Goal: Task Accomplishment & Management: Use online tool/utility

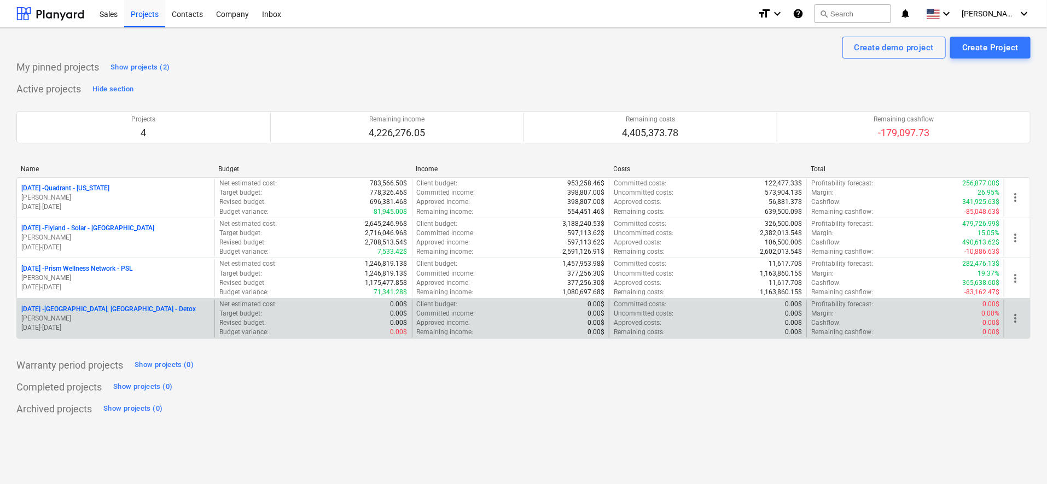
click at [82, 306] on p "[DATE] - [GEOGRAPHIC_DATA], [GEOGRAPHIC_DATA] - Detox" at bounding box center [108, 309] width 174 height 9
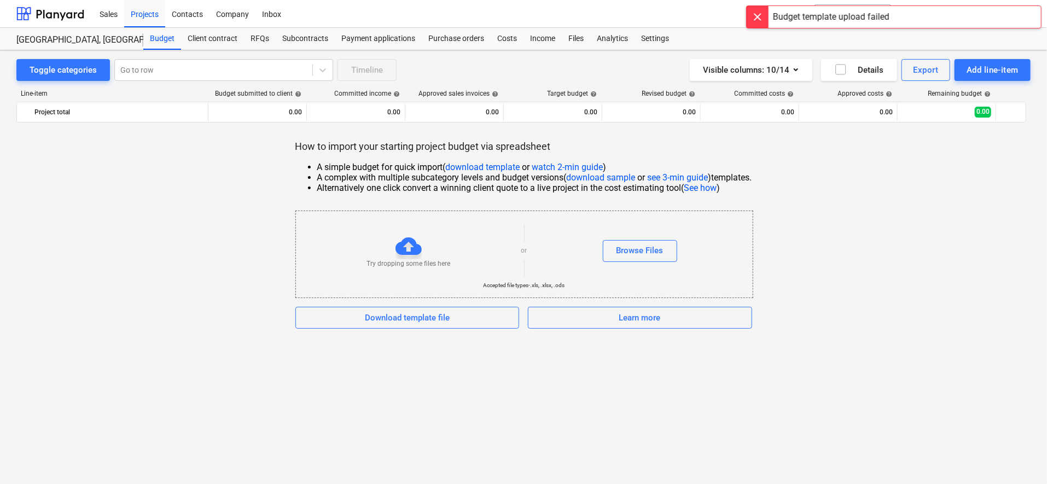
click at [441, 257] on div "Try dropping some files here" at bounding box center [408, 251] width 225 height 36
click at [656, 252] on div "Browse Files" at bounding box center [639, 250] width 47 height 14
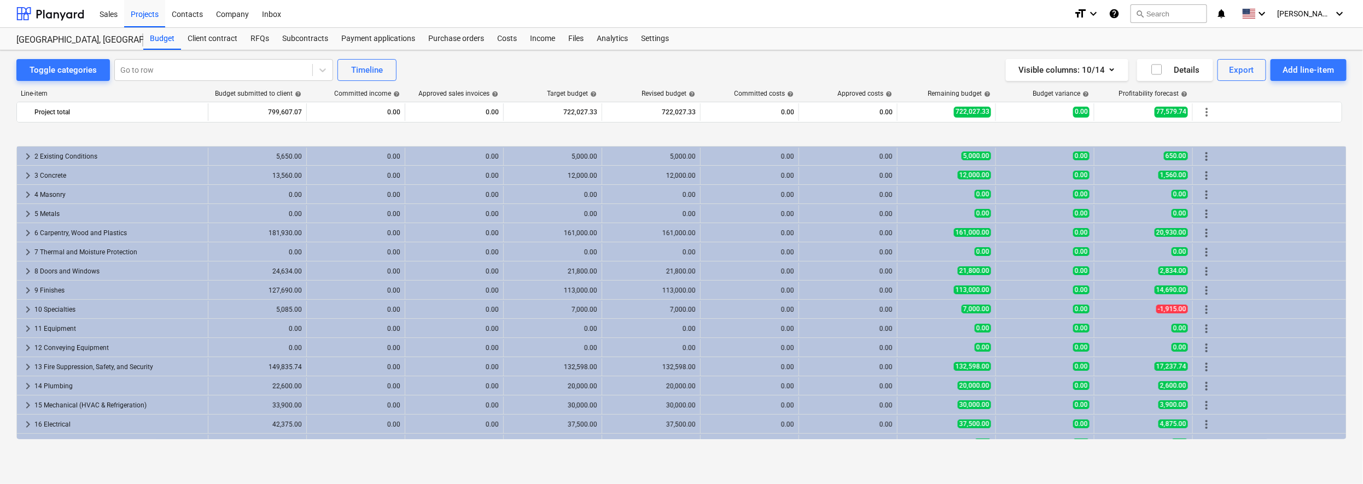
scroll to position [90, 0]
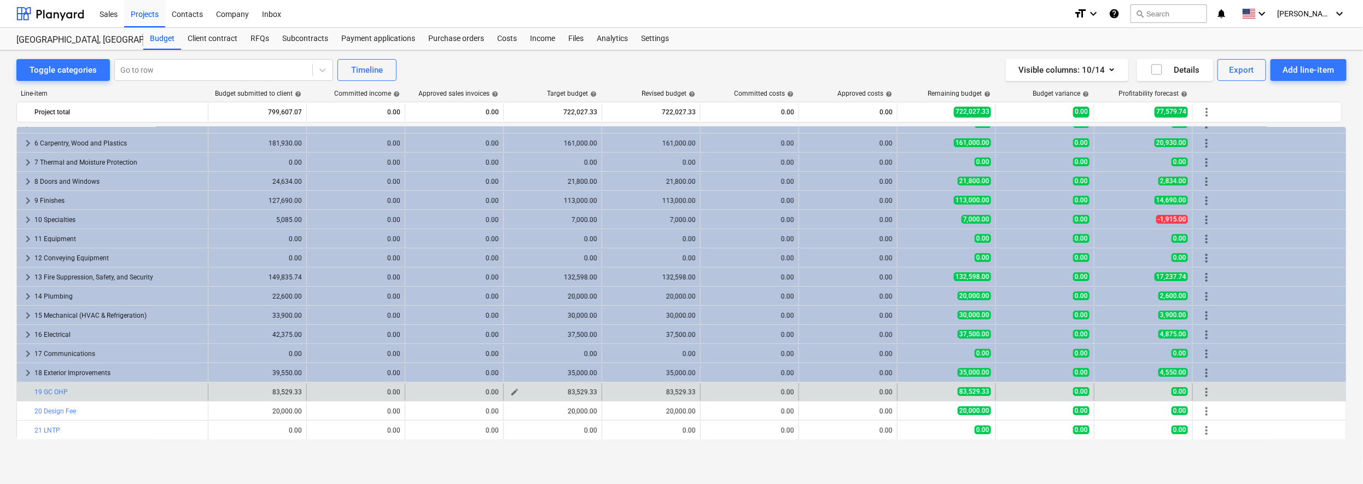
click at [512, 391] on span "edit" at bounding box center [514, 392] width 9 height 9
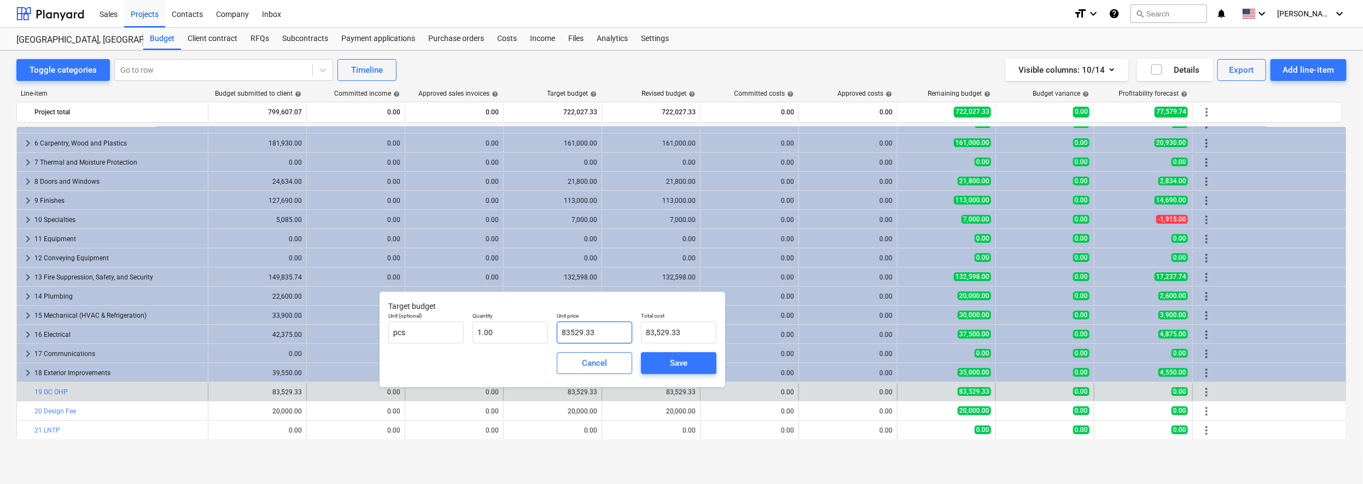
click at [595, 331] on input "83529.33" at bounding box center [594, 333] width 75 height 22
type input "3"
type input "3.00"
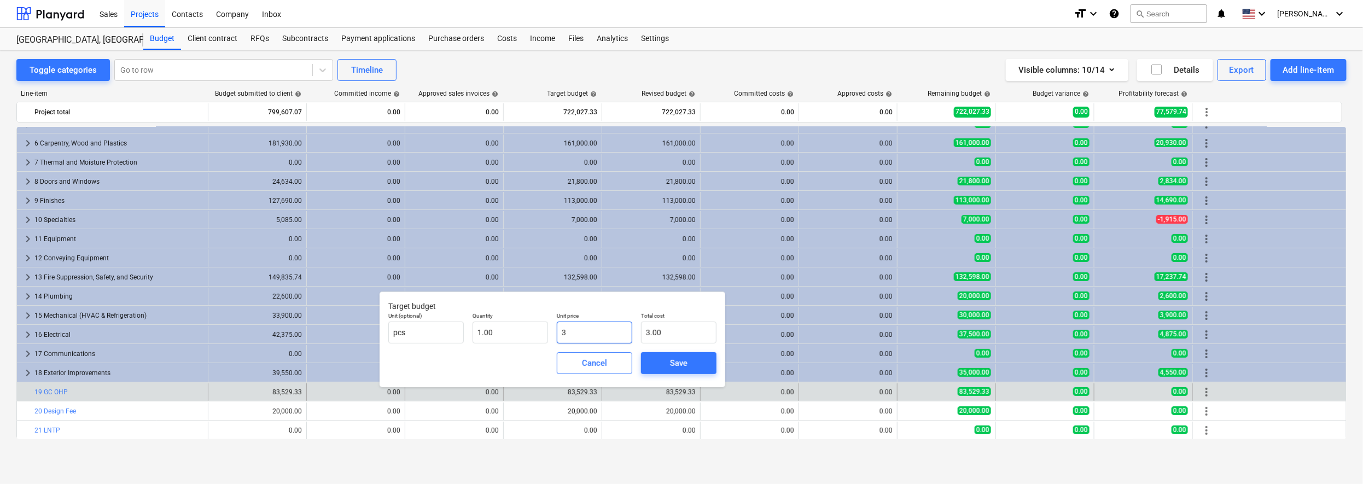
type input "30"
type input "30.00"
type input "300"
type input "300.00"
type input "3000"
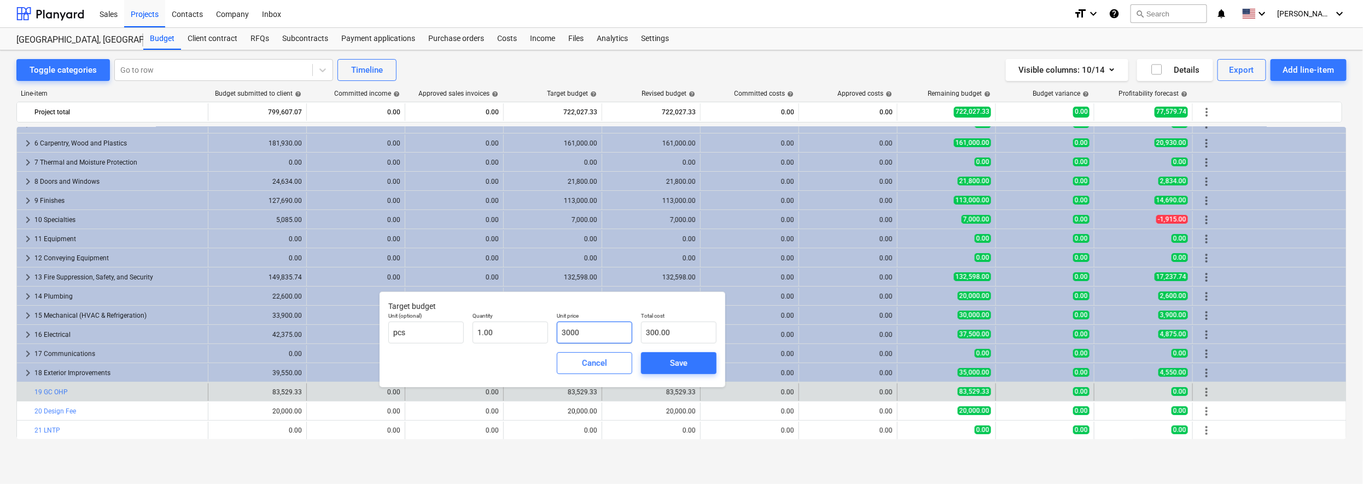
type input "3,000.00"
type input "30000"
type input "30,000.00"
click at [679, 367] on div "Save" at bounding box center [678, 363] width 17 height 14
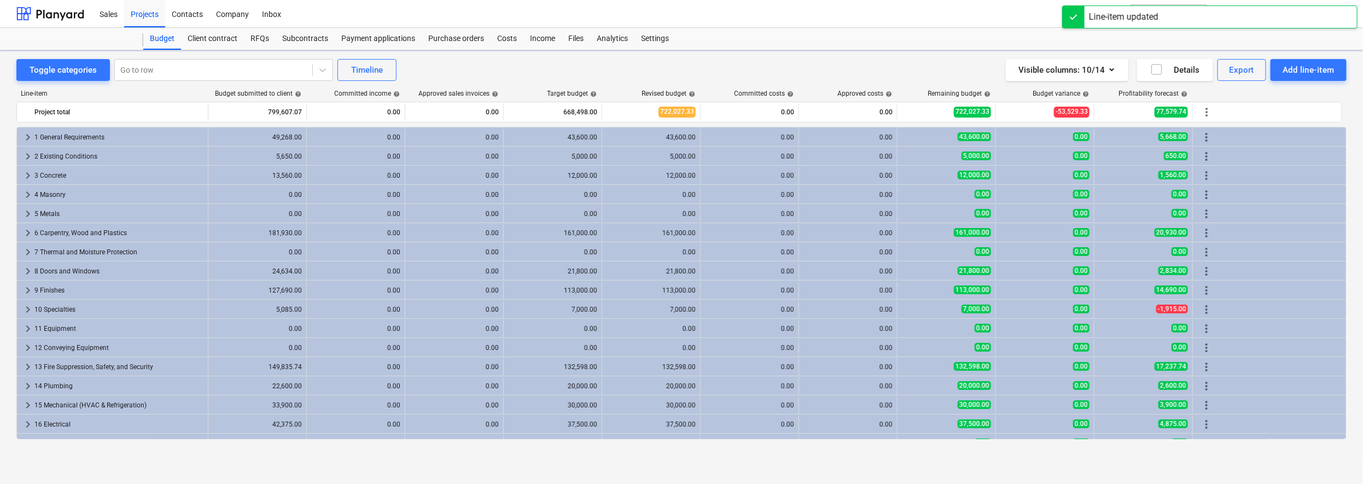
scroll to position [89, 0]
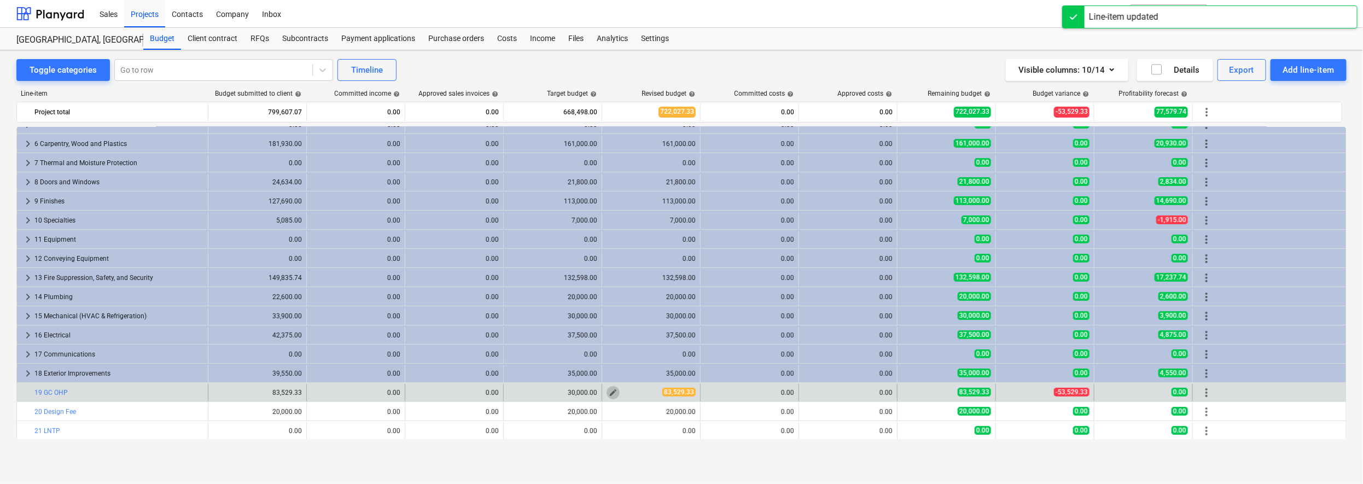
click at [611, 389] on span "edit" at bounding box center [613, 392] width 9 height 9
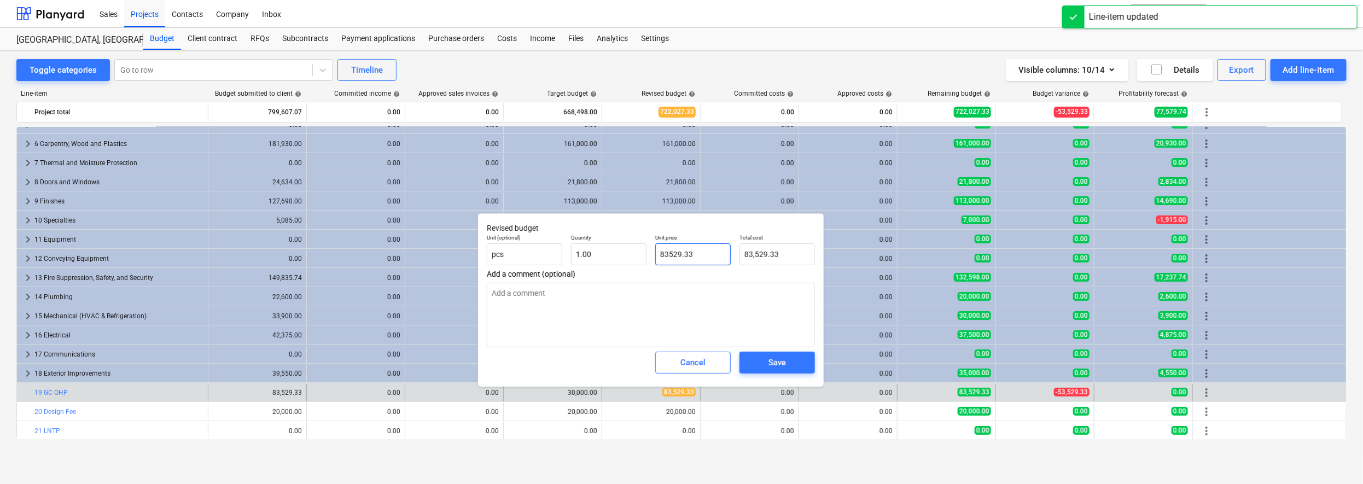
click at [688, 250] on input "83529.33" at bounding box center [692, 254] width 75 height 22
click at [688, 251] on input "83529.33" at bounding box center [692, 254] width 75 height 22
type input "3"
type input "3.00"
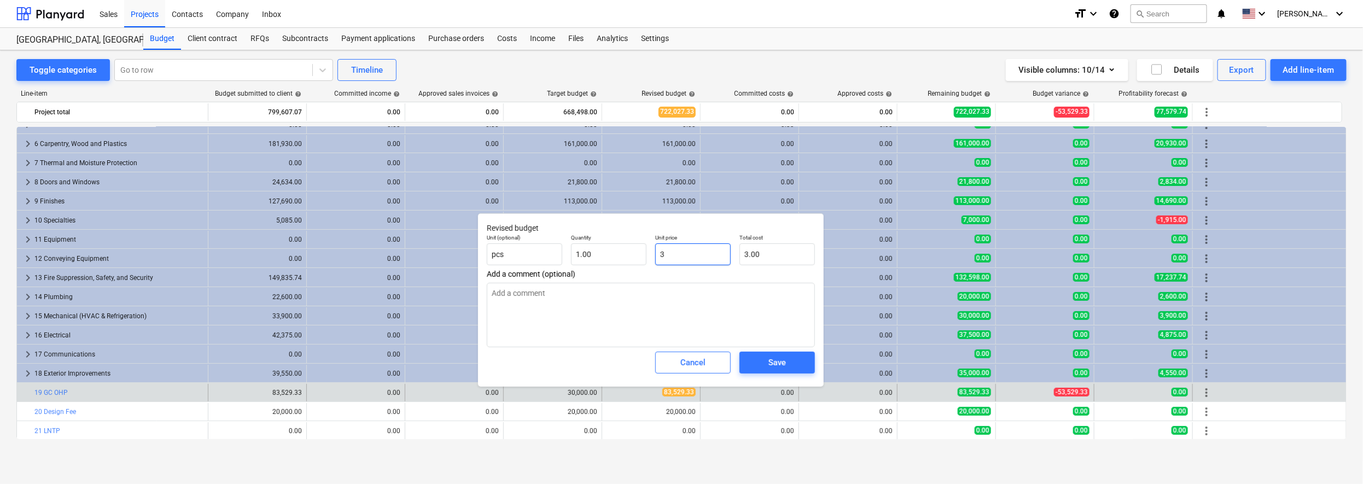
type input "30"
type input "30.00"
type input "300"
type input "300.00"
type input "3000"
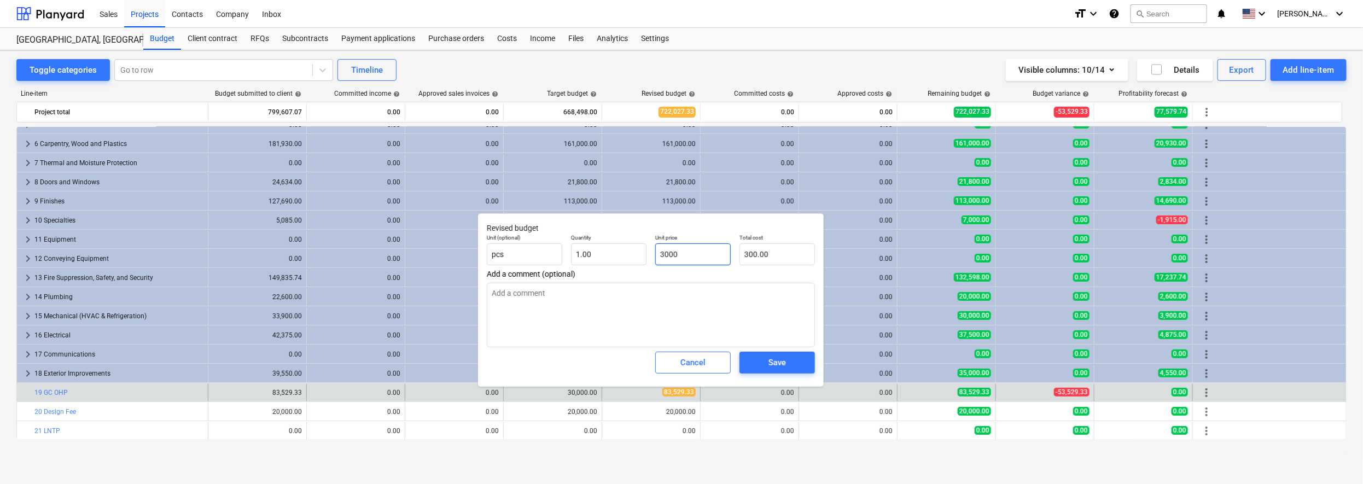
type input "3,000.00"
type input "30000"
type input "30,000.00"
click at [786, 370] on span "Save" at bounding box center [776, 362] width 49 height 14
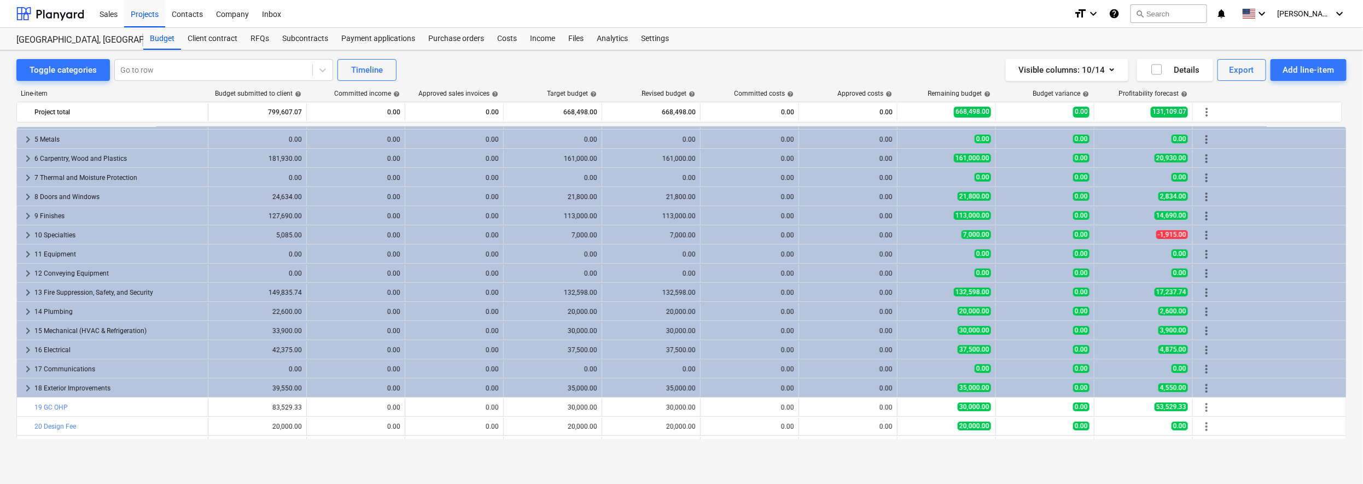
scroll to position [90, 0]
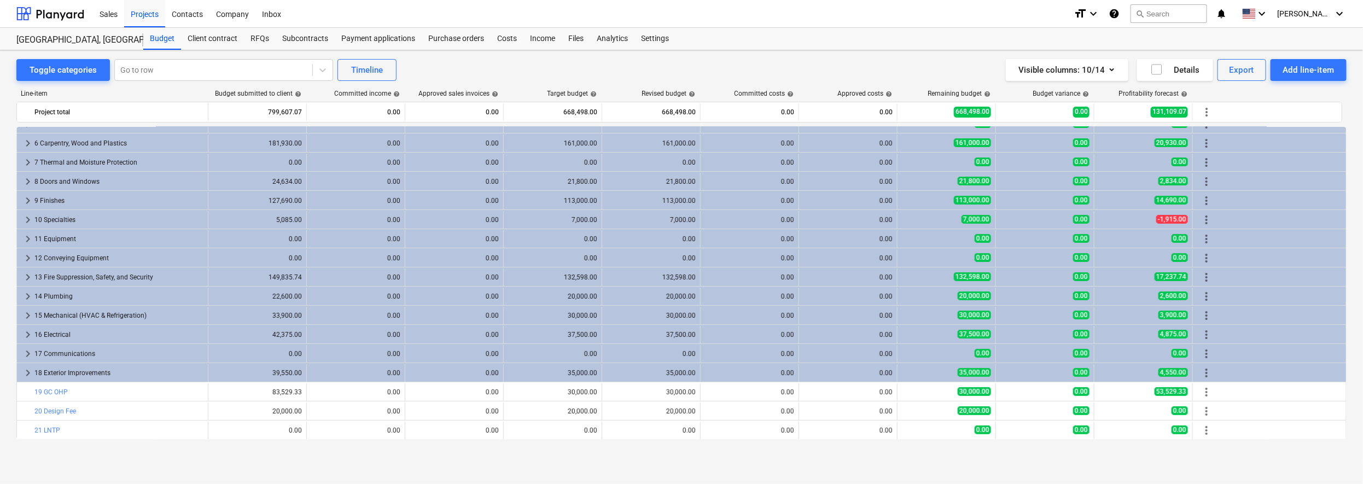
click at [812, 66] on div "Visible columns : 10/14 Details Export Add line-item" at bounding box center [1024, 70] width 643 height 22
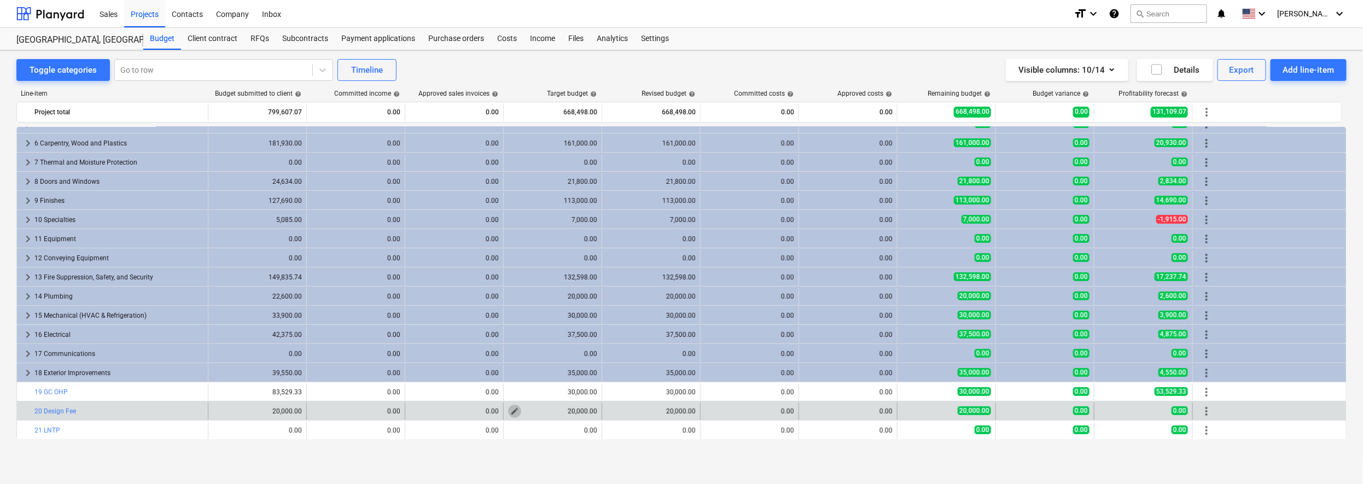
click at [511, 407] on span "edit" at bounding box center [514, 411] width 9 height 9
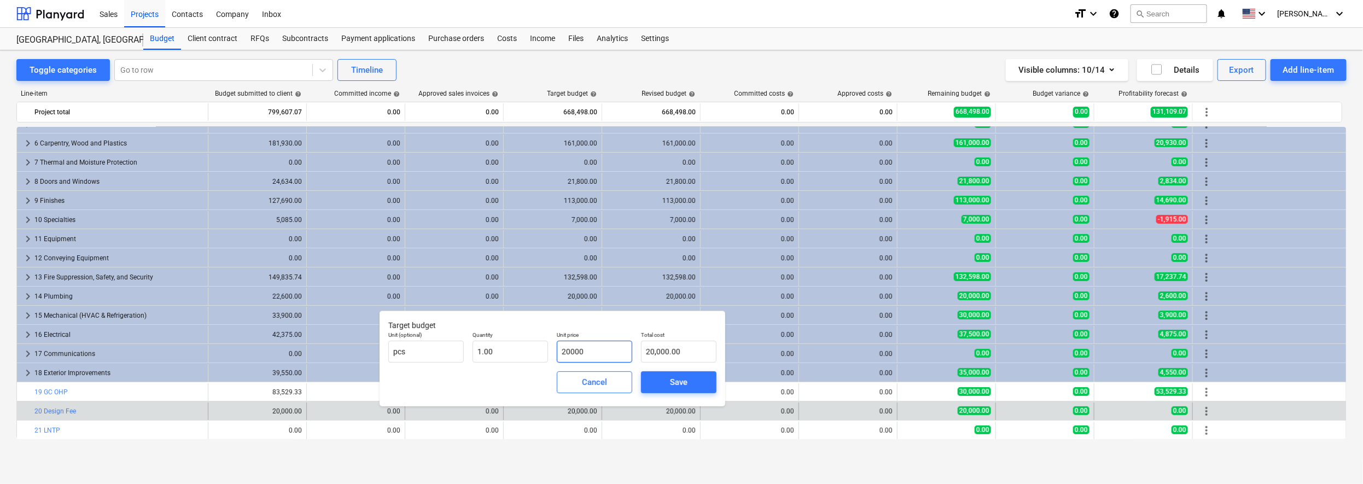
drag, startPoint x: 597, startPoint y: 352, endPoint x: 558, endPoint y: 353, distance: 38.8
click at [558, 353] on input "20000" at bounding box center [594, 352] width 75 height 22
paste input "$21,239.92"
type input "$21,239.92"
type input "0.00"
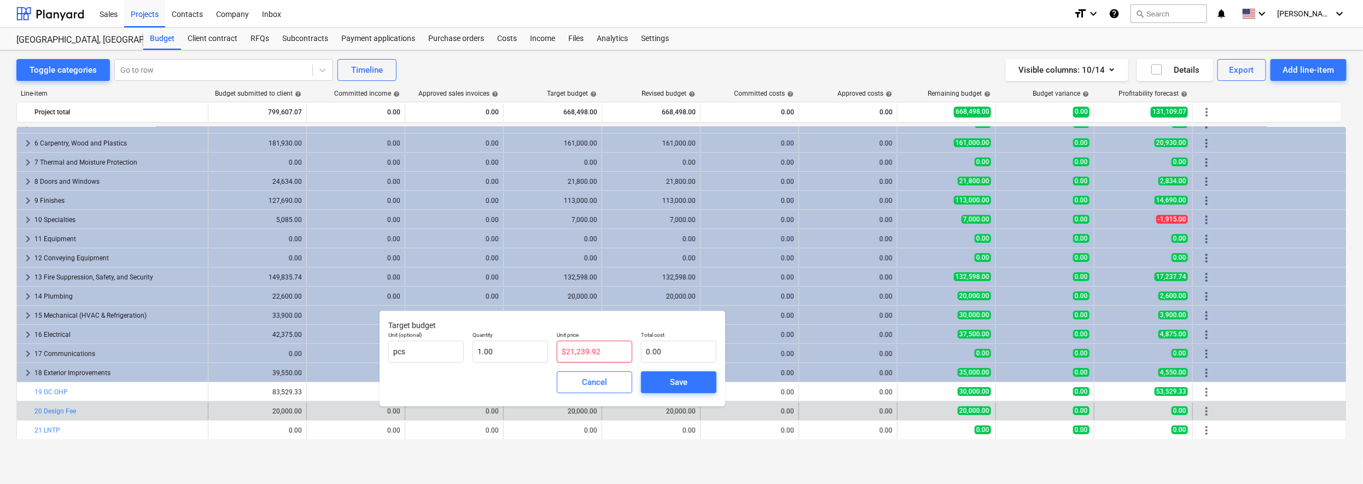
click at [606, 348] on input "$21,239.92" at bounding box center [594, 352] width 75 height 22
click at [567, 352] on input "$21,239.92" at bounding box center [594, 352] width 75 height 22
type input "21,239.92"
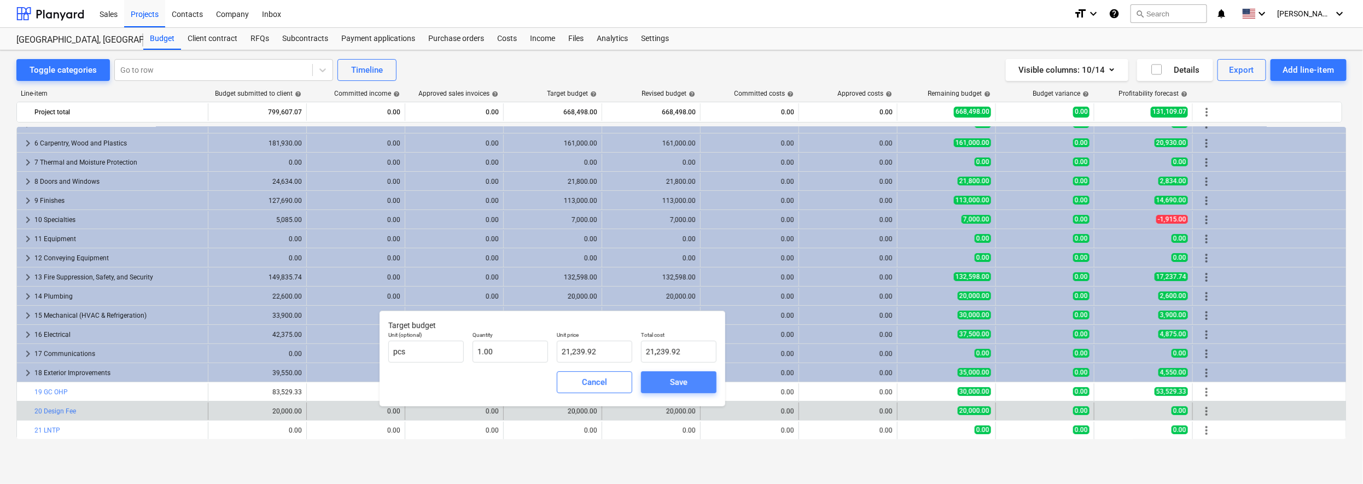
click at [682, 378] on div "Save" at bounding box center [678, 382] width 17 height 14
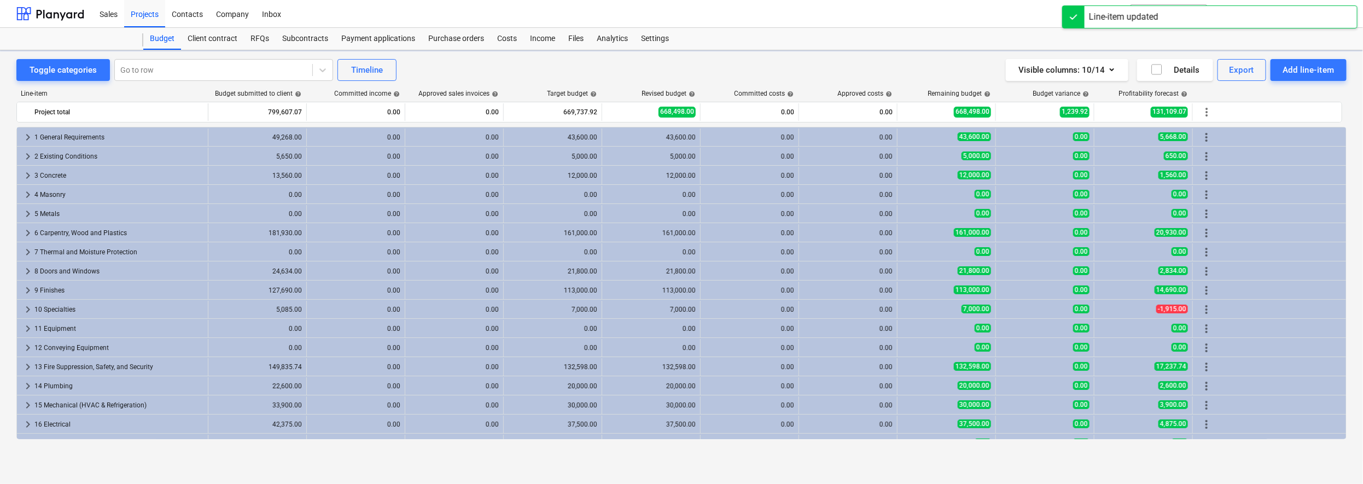
scroll to position [89, 0]
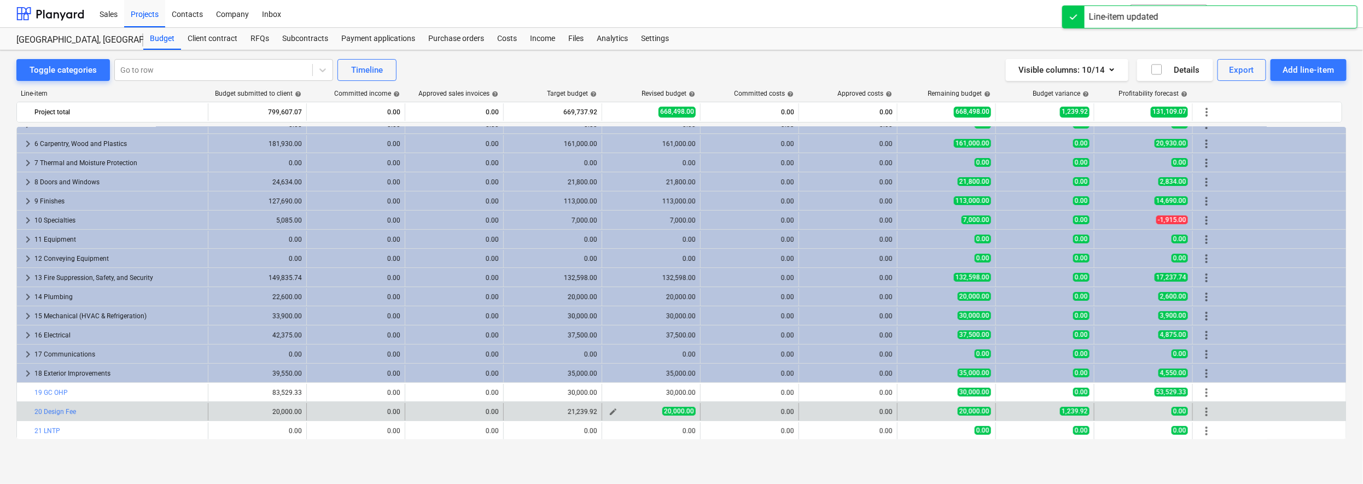
click at [675, 410] on span "20,000.00" at bounding box center [678, 411] width 33 height 9
click at [609, 410] on span "edit" at bounding box center [613, 411] width 9 height 9
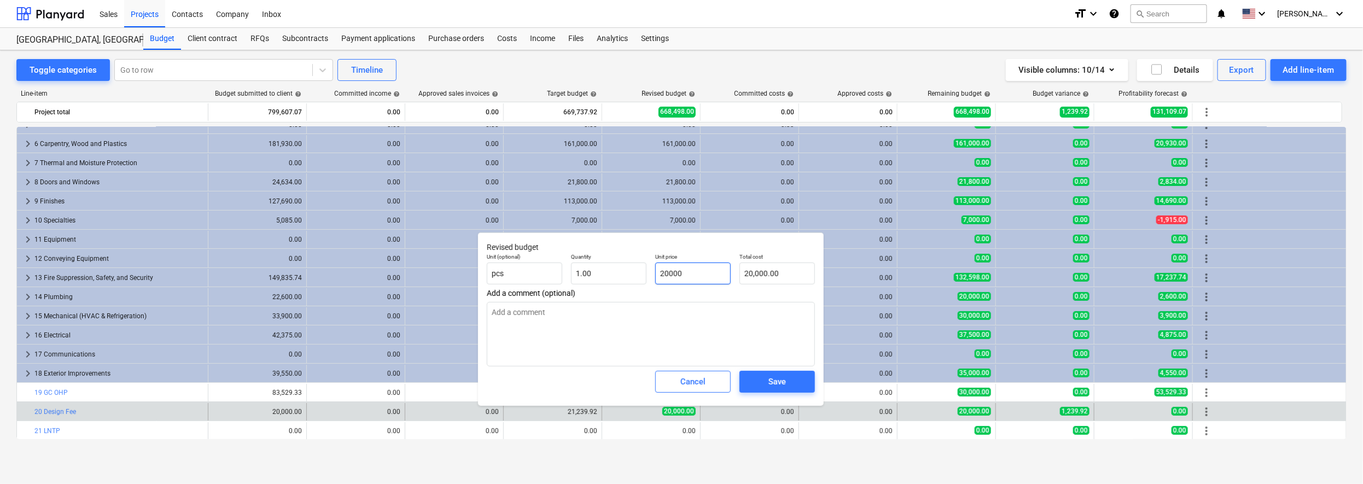
drag, startPoint x: 696, startPoint y: 272, endPoint x: 659, endPoint y: 273, distance: 36.7
click at [659, 273] on input "20000" at bounding box center [692, 273] width 75 height 22
type input "2"
type input "2.00"
type input "21"
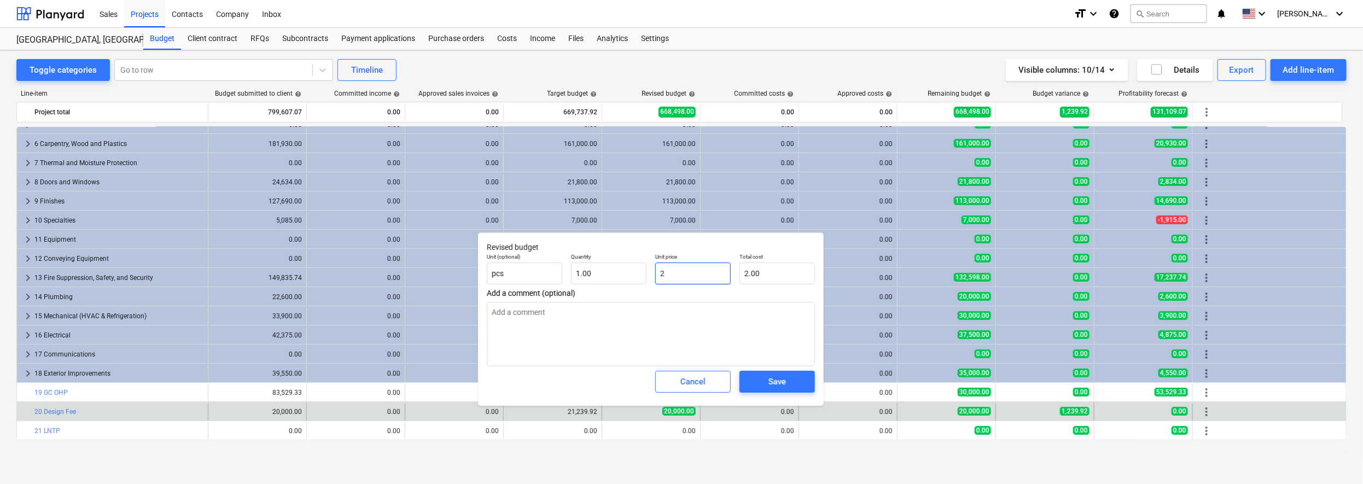
type input "21.00"
type input "212"
type input "212.00"
type input "2123"
type input "2,123.00"
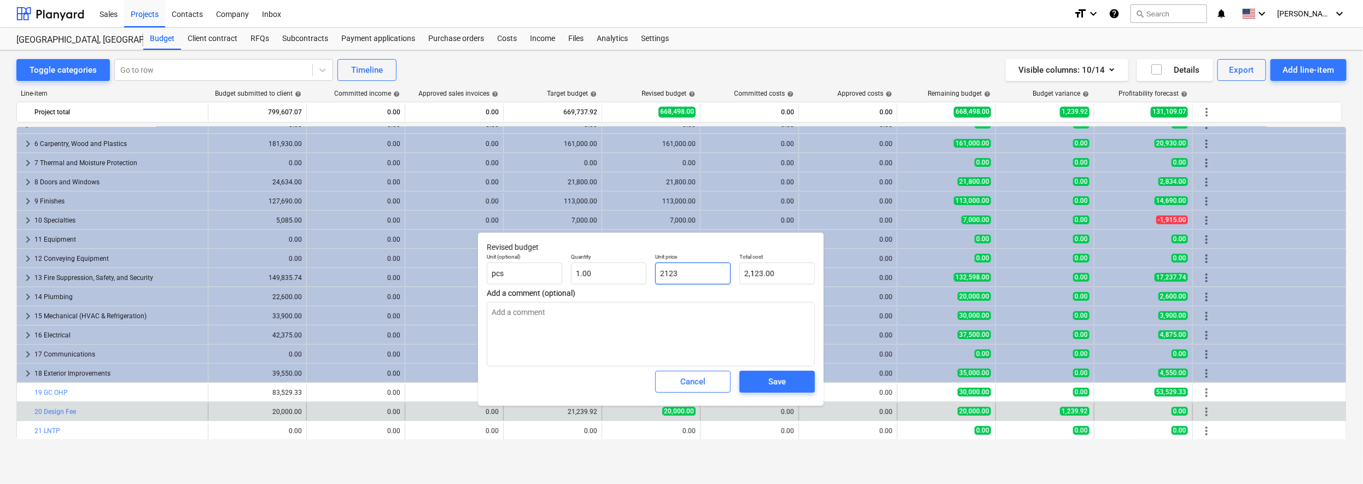
type input "21239"
type input "21,239.00"
type input "21239.9"
type input "21,239.90"
type input "21239.92"
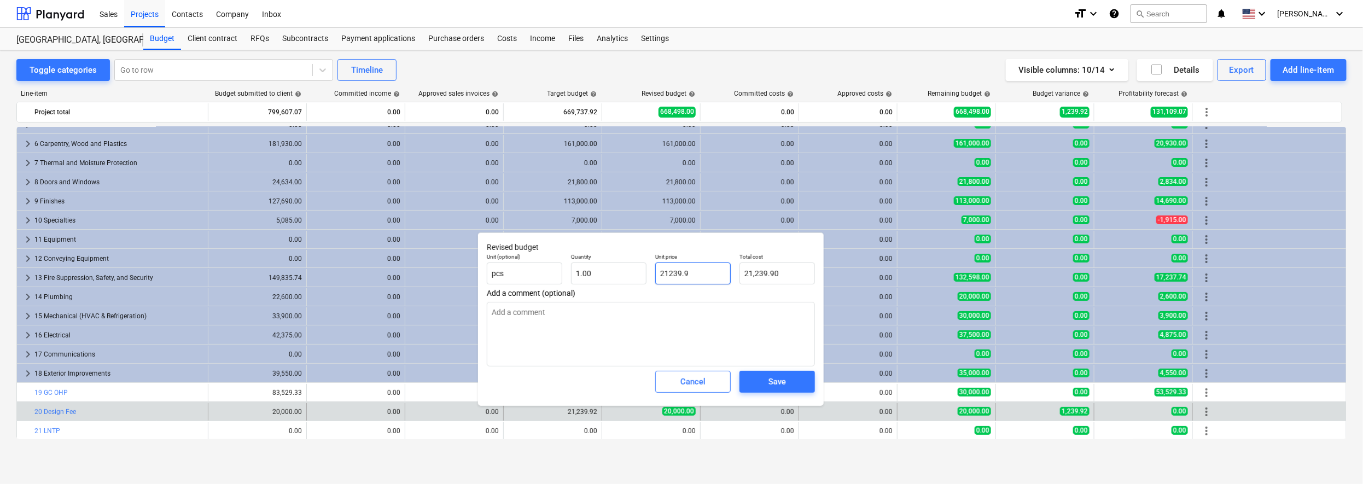
type input "21,239.92"
click at [768, 384] on div "Save" at bounding box center [776, 382] width 17 height 14
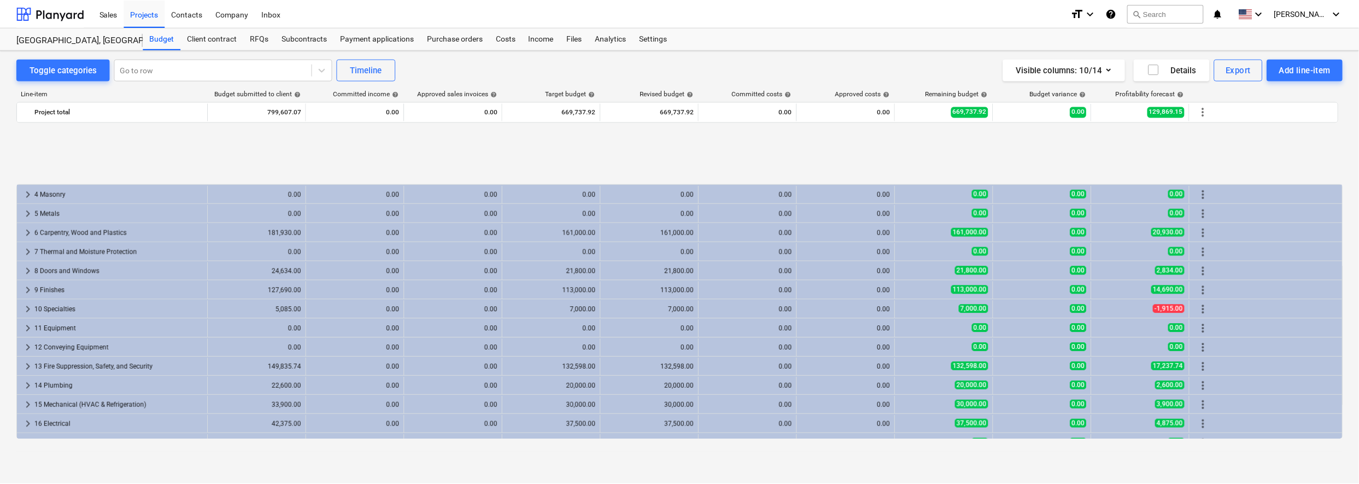
scroll to position [90, 0]
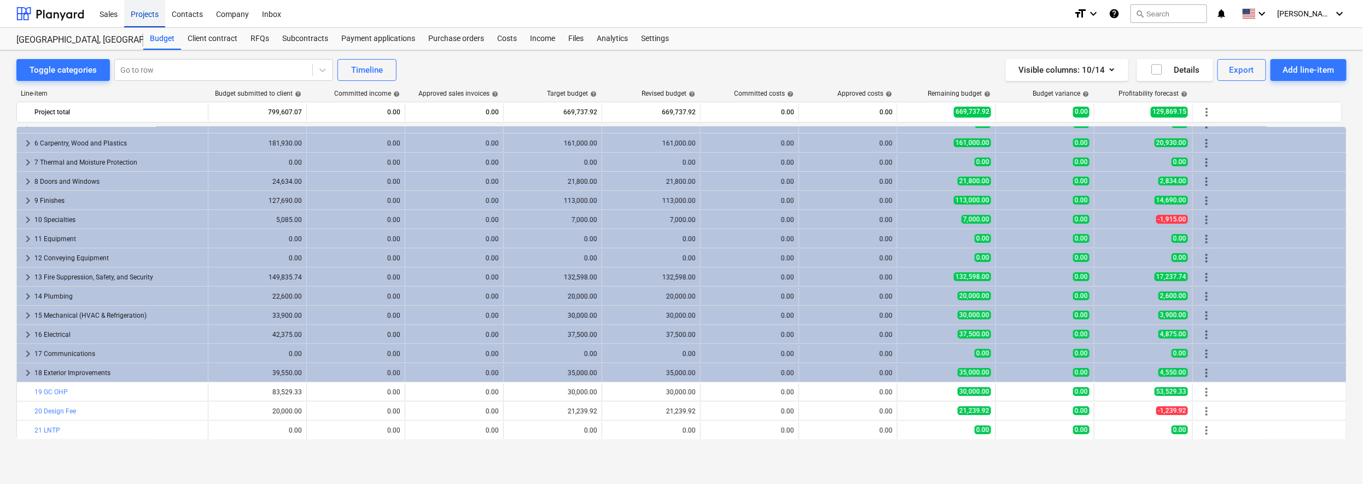
click at [149, 14] on div "Projects" at bounding box center [144, 13] width 41 height 28
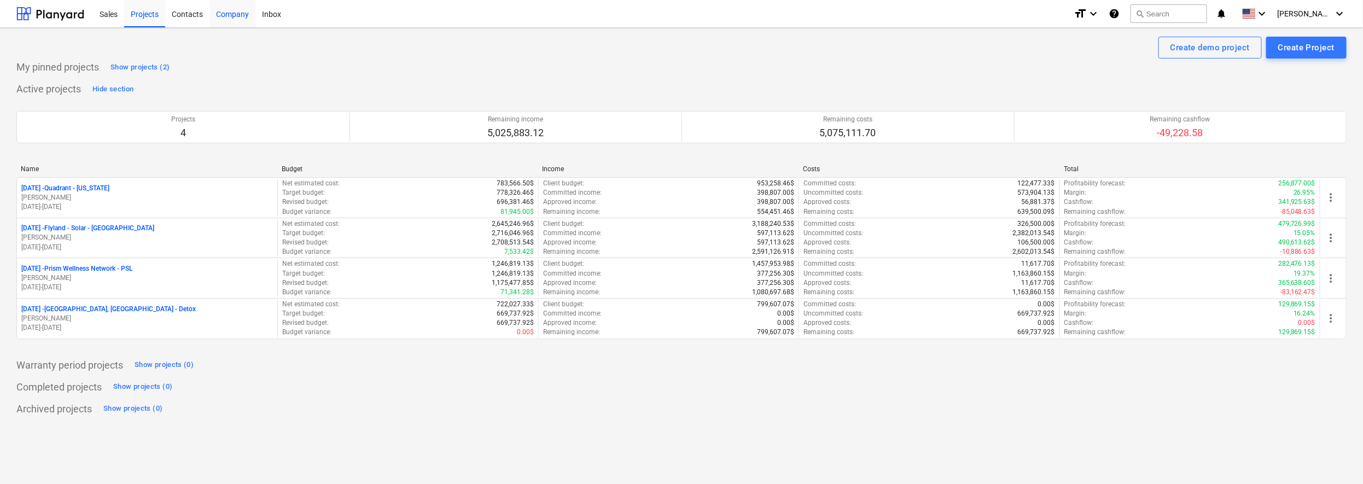
click at [239, 13] on div "Company" at bounding box center [232, 13] width 46 height 28
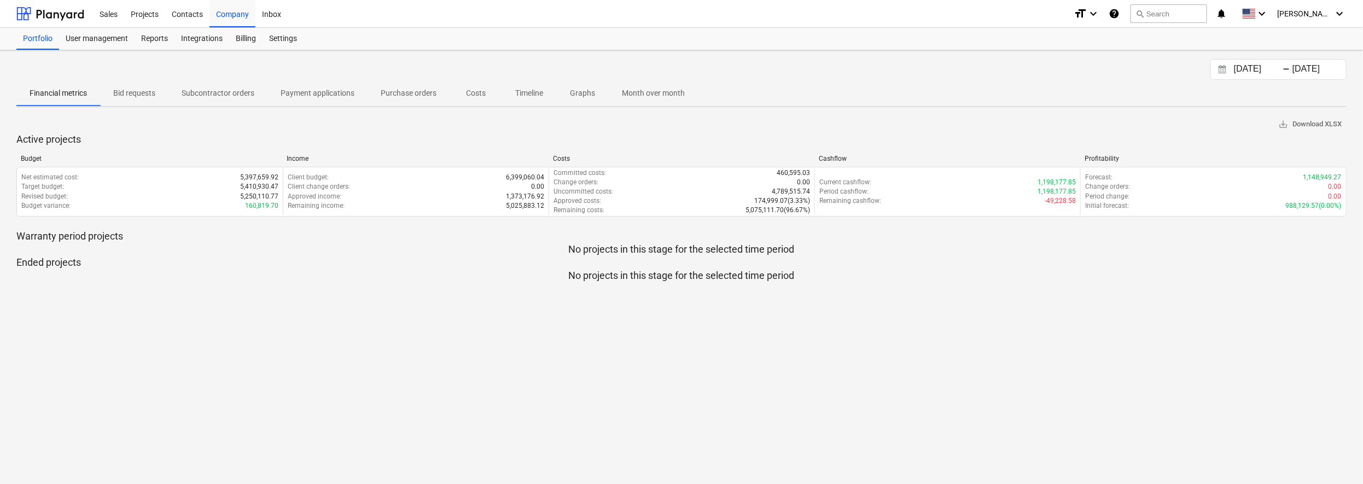
click at [591, 94] on p "Graphs" at bounding box center [582, 92] width 26 height 11
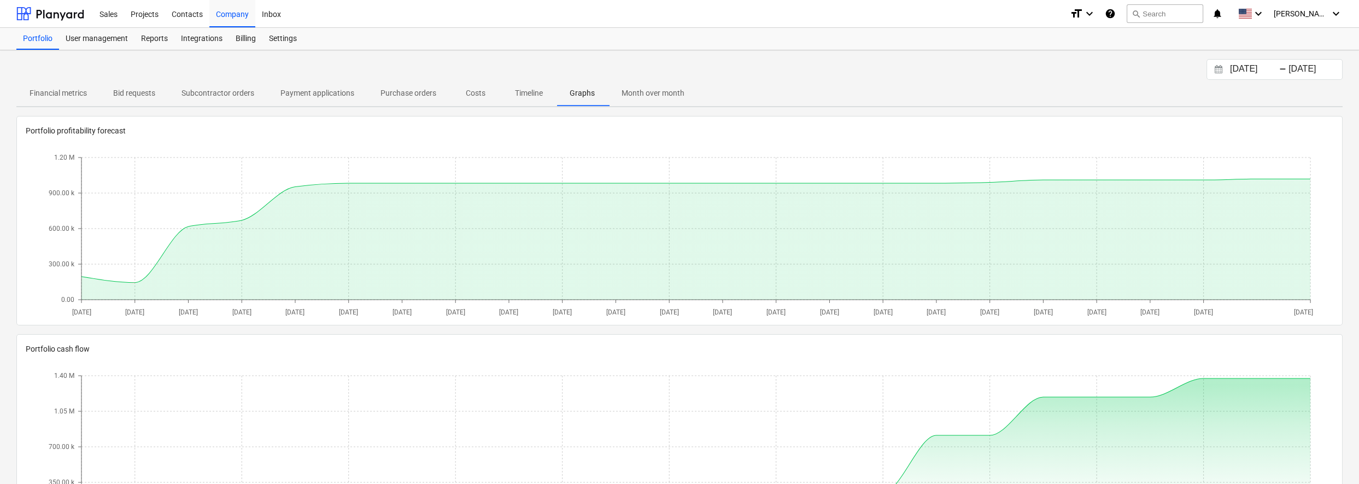
click at [666, 85] on span "Month over month" at bounding box center [653, 93] width 89 height 18
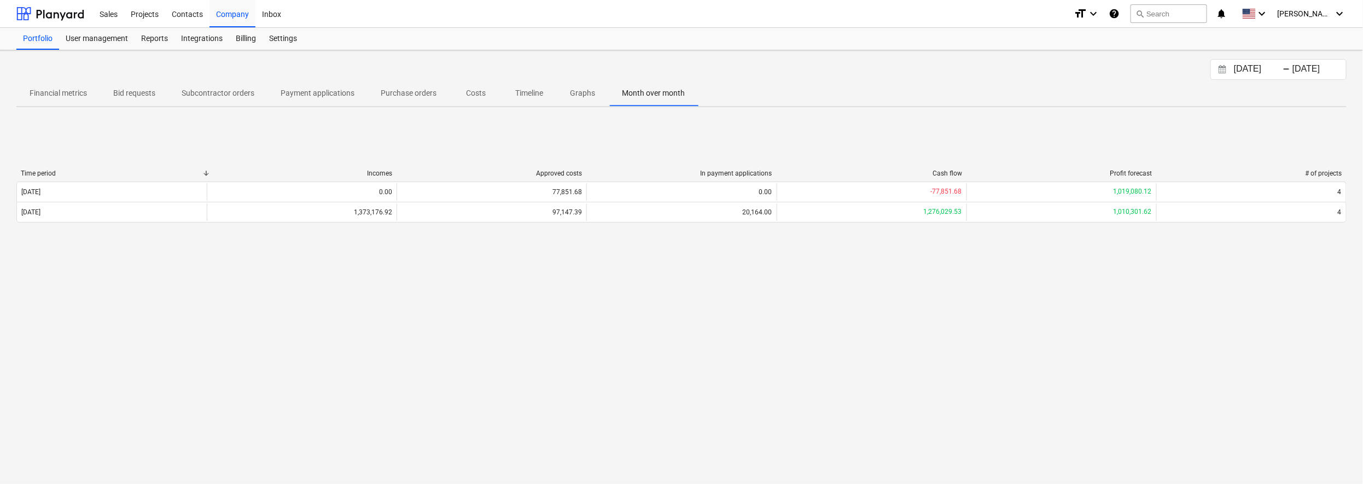
click at [76, 90] on p "Financial metrics" at bounding box center [58, 92] width 57 height 11
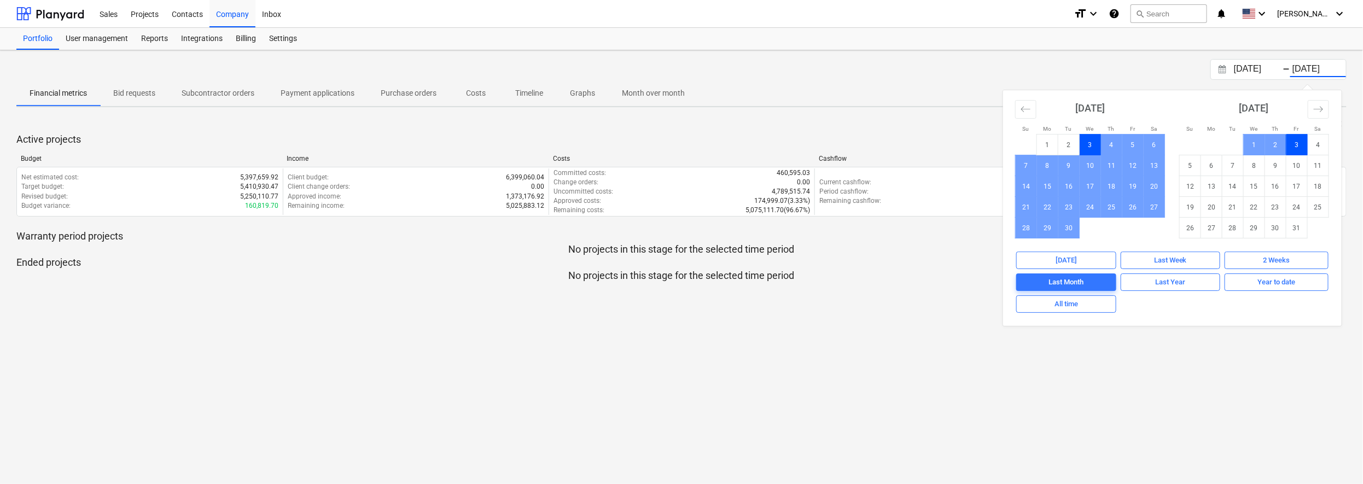
click at [1046, 67] on input "[DATE]" at bounding box center [1318, 69] width 56 height 15
click at [1046, 283] on div "Year to date" at bounding box center [1276, 282] width 38 height 13
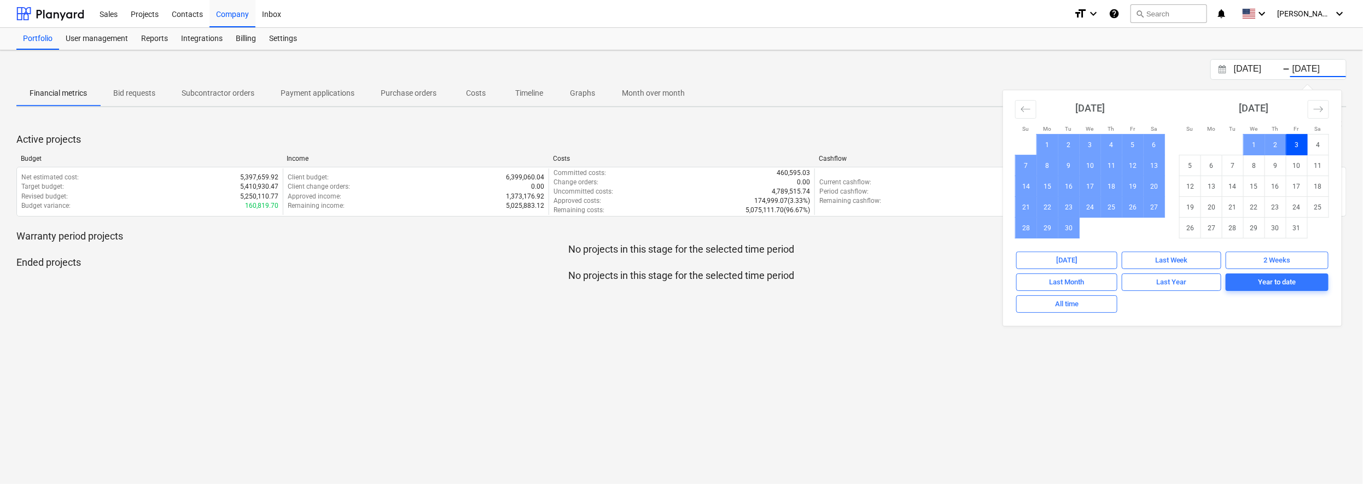
click at [1046, 354] on div "[DATE] Press the down arrow key to interact with the calendar and select a date…" at bounding box center [681, 267] width 1363 height 434
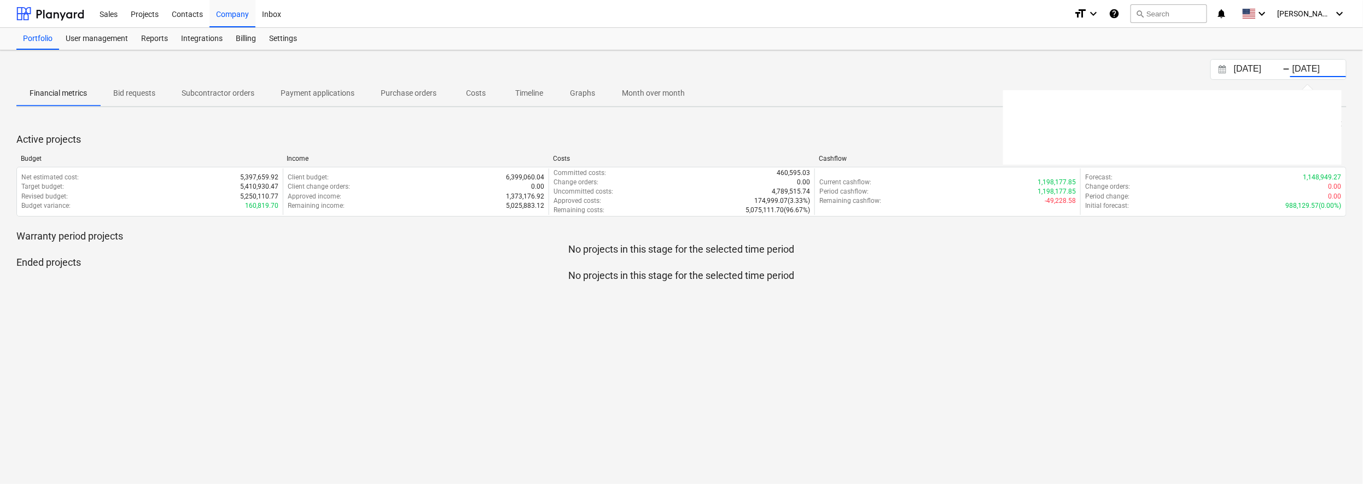
click at [1046, 66] on input "[DATE]" at bounding box center [1318, 69] width 56 height 15
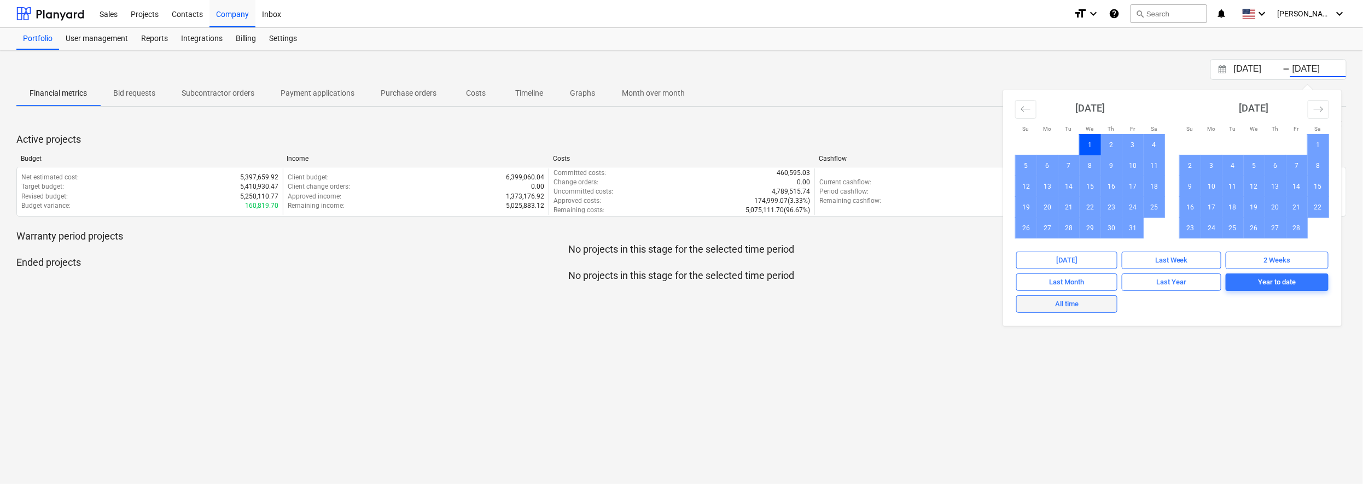
click at [1046, 304] on span "All time" at bounding box center [1066, 304] width 91 height 13
type input "[DATE]"
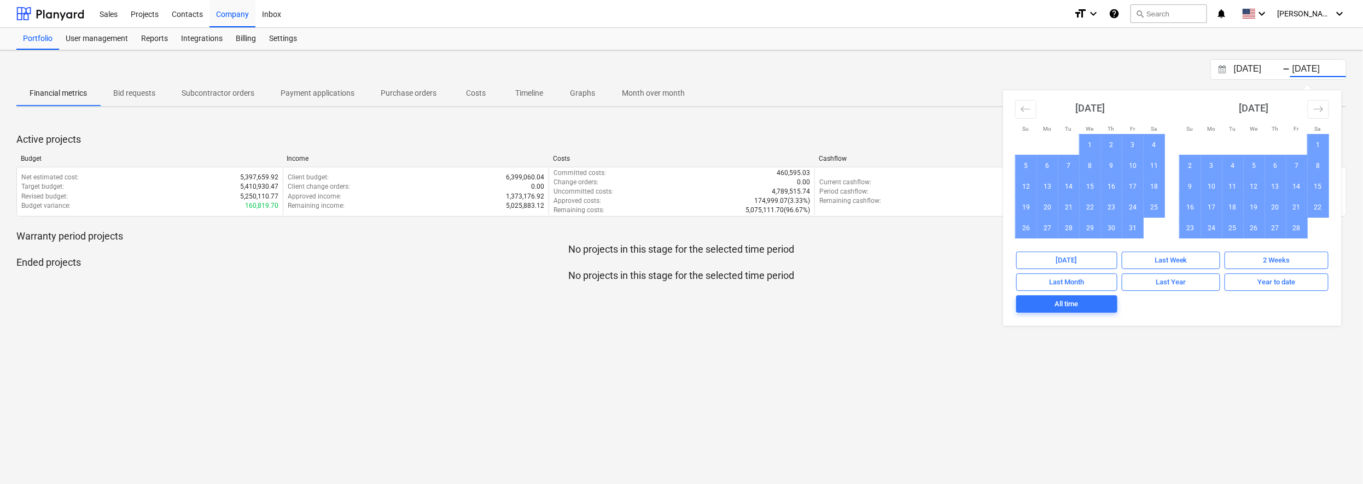
click at [1046, 353] on div "[DATE] Press the down arrow key to interact with the calendar and select a date…" at bounding box center [681, 267] width 1363 height 434
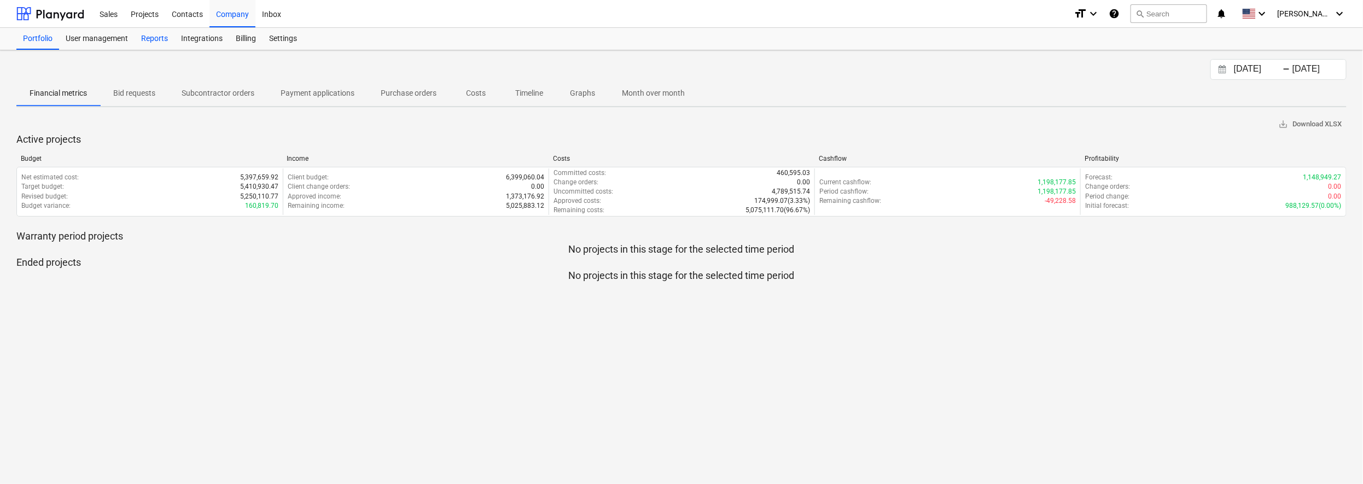
click at [167, 40] on div "Reports" at bounding box center [155, 39] width 40 height 22
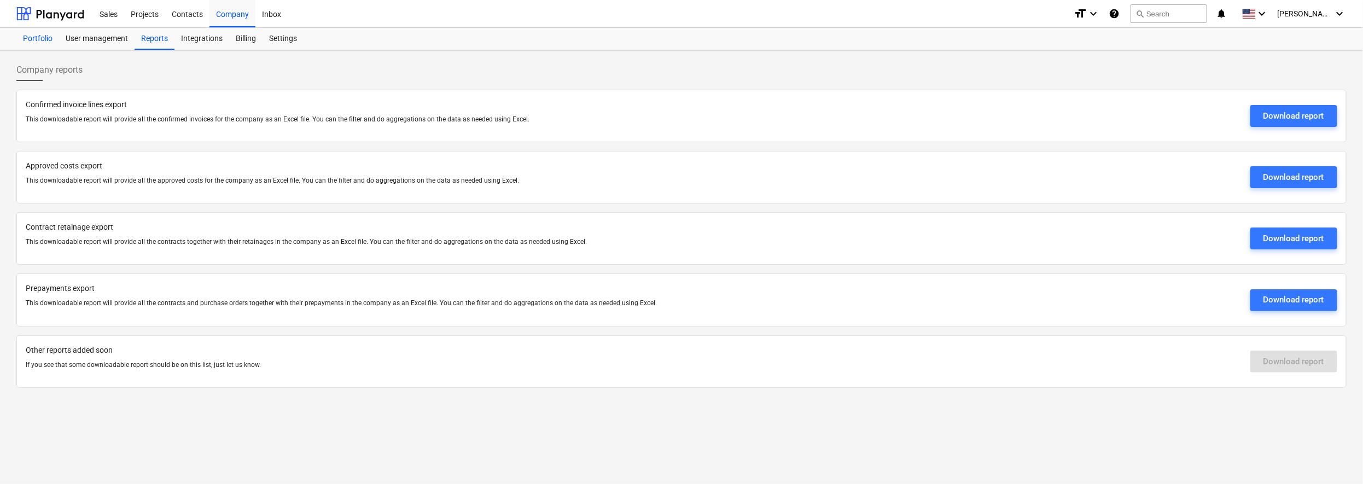
click at [32, 42] on div "Portfolio" at bounding box center [37, 39] width 43 height 22
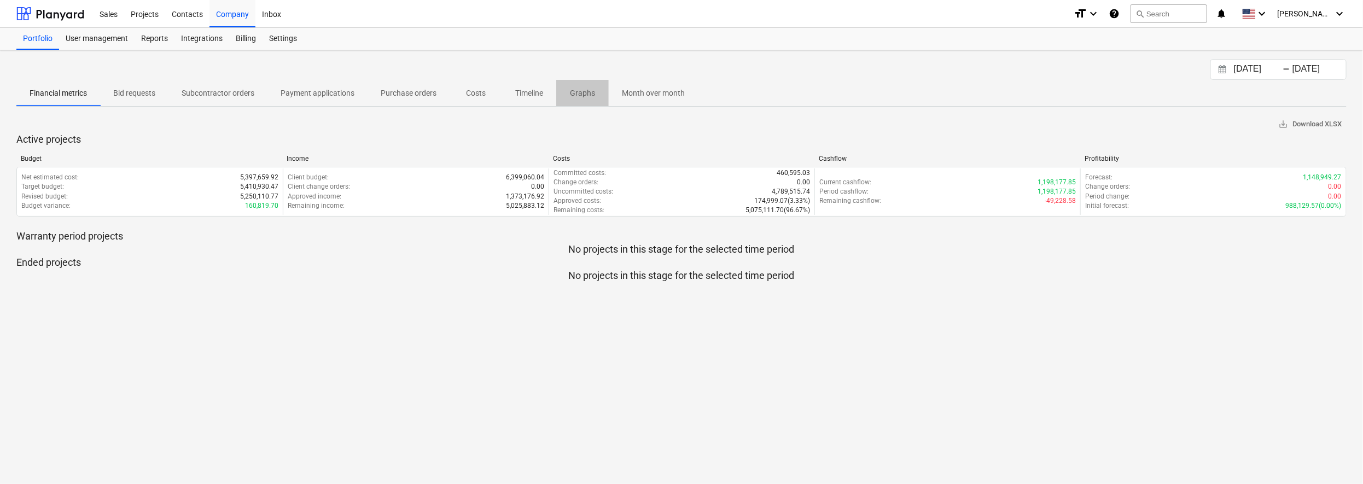
click at [590, 92] on p "Graphs" at bounding box center [582, 92] width 26 height 11
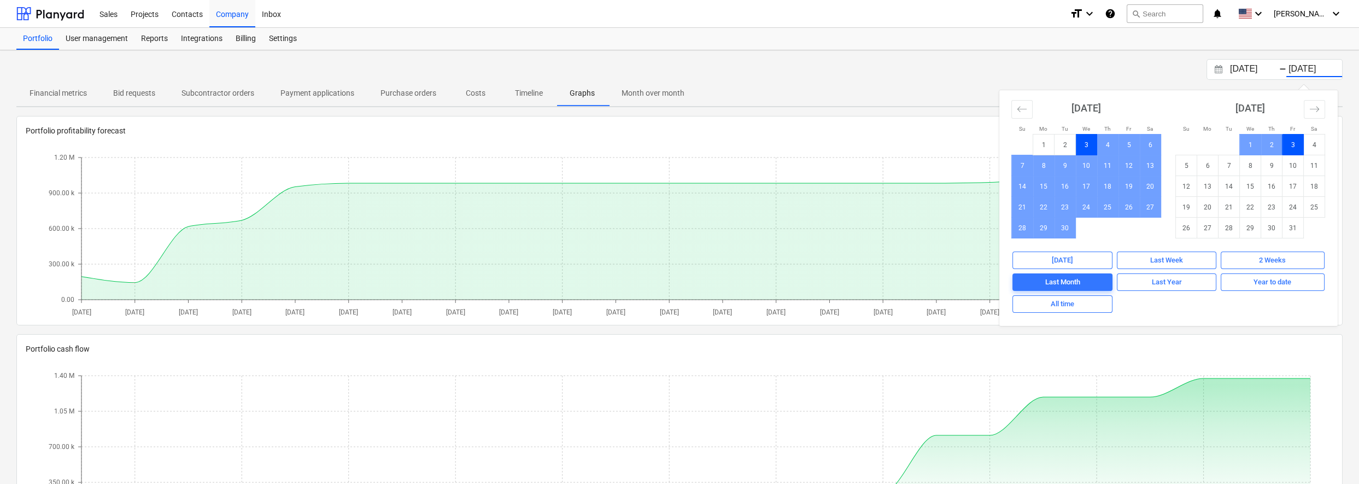
click at [1046, 67] on input "[DATE]" at bounding box center [1315, 69] width 56 height 15
click at [1046, 302] on span "All time" at bounding box center [1063, 304] width 90 height 13
type input "[DATE]"
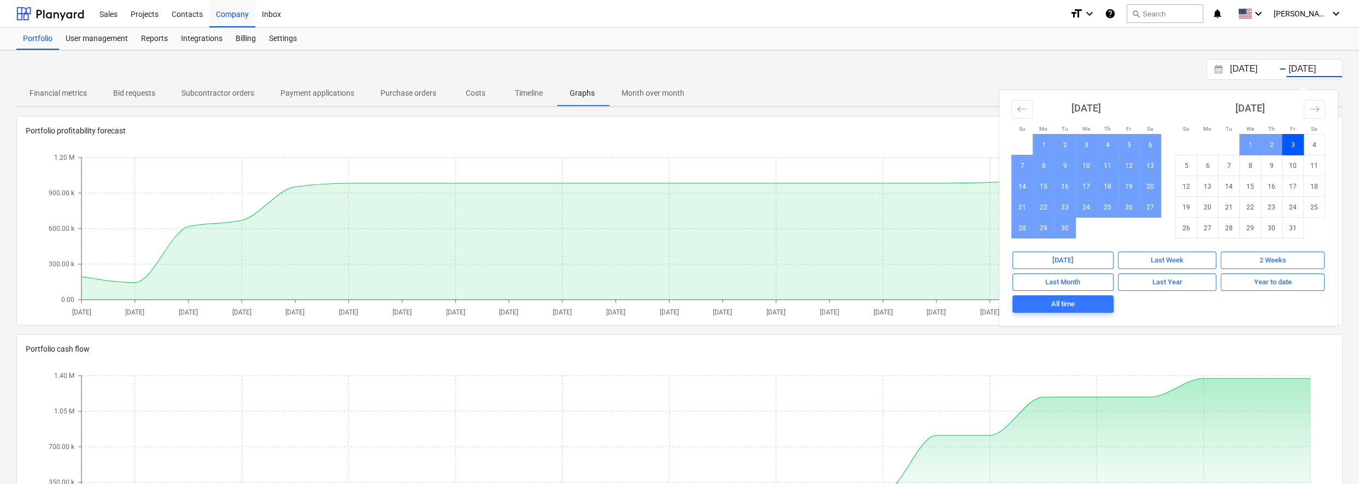
click at [907, 90] on div "Financial metrics Bid requests Subcontractor orders Payment applications Purcha…" at bounding box center [679, 93] width 1327 height 26
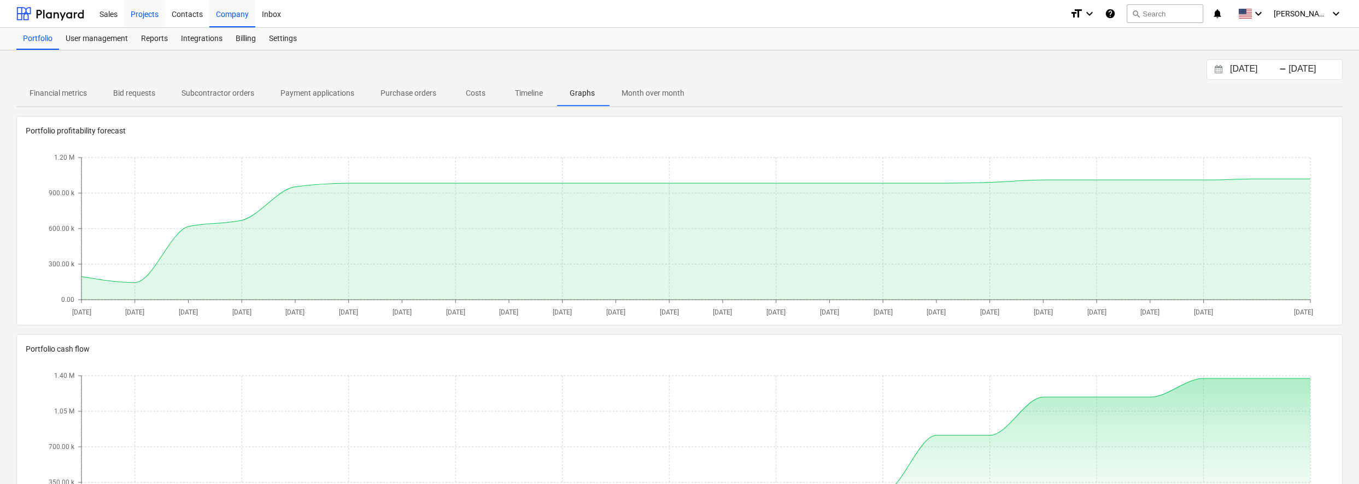
click at [147, 14] on div "Projects" at bounding box center [144, 13] width 41 height 28
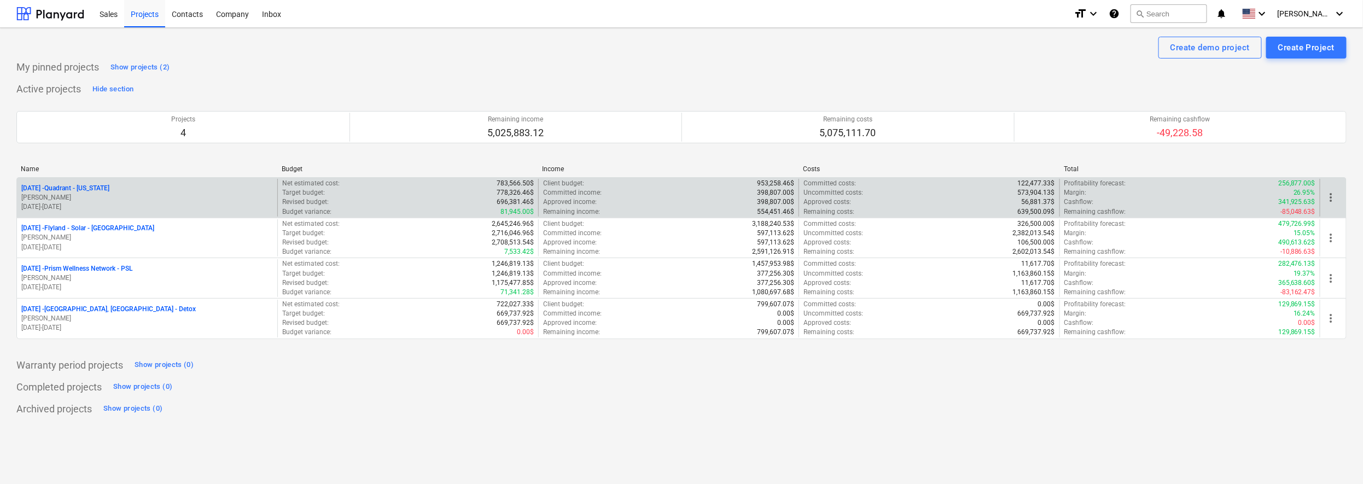
click at [70, 188] on p "[DATE] - Quadrant - [US_STATE]" at bounding box center [65, 188] width 88 height 9
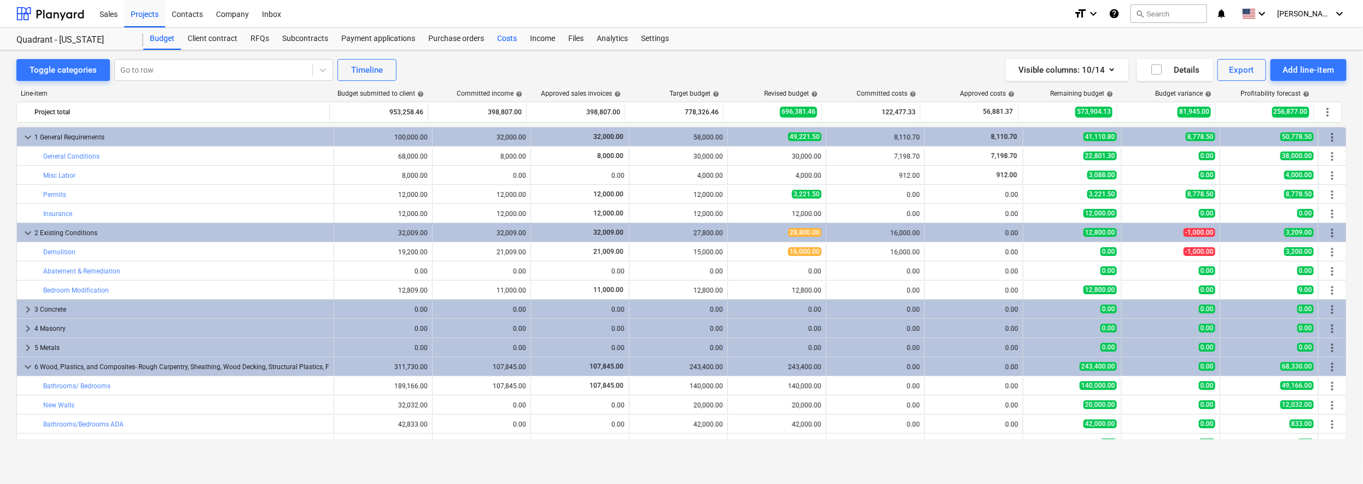
click at [505, 39] on div "Costs" at bounding box center [506, 39] width 33 height 22
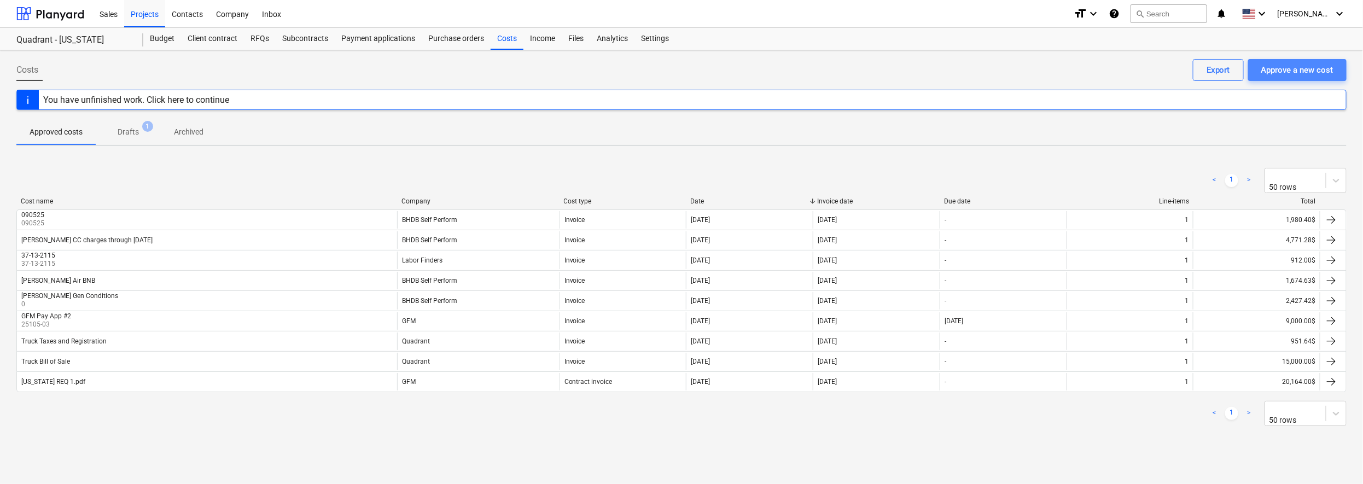
click at [1046, 68] on div "Approve a new cost" at bounding box center [1297, 70] width 72 height 14
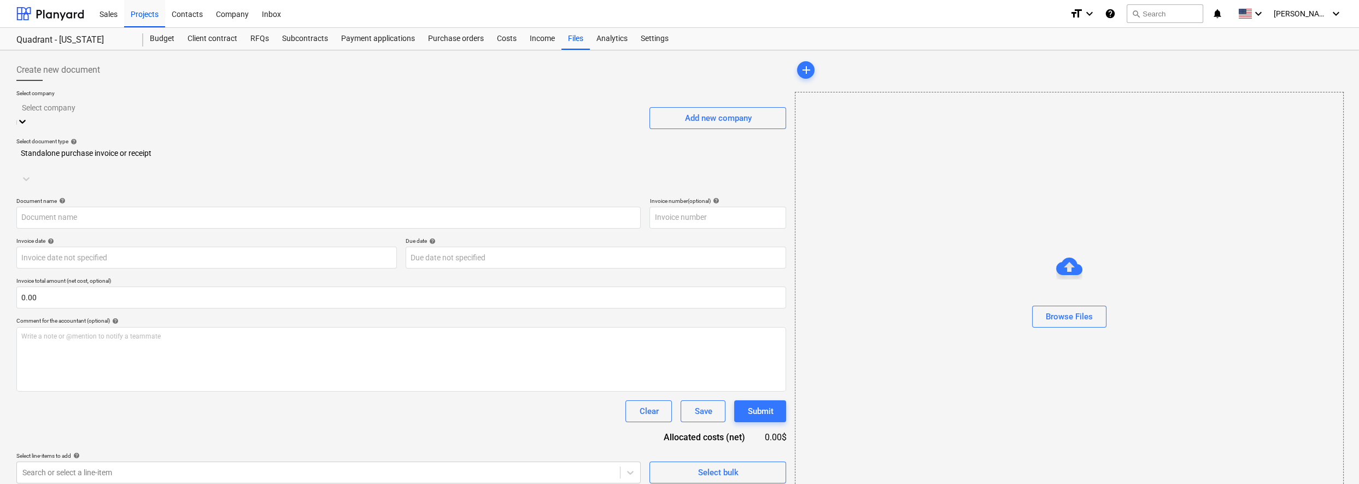
click at [431, 112] on div at bounding box center [329, 107] width 614 height 13
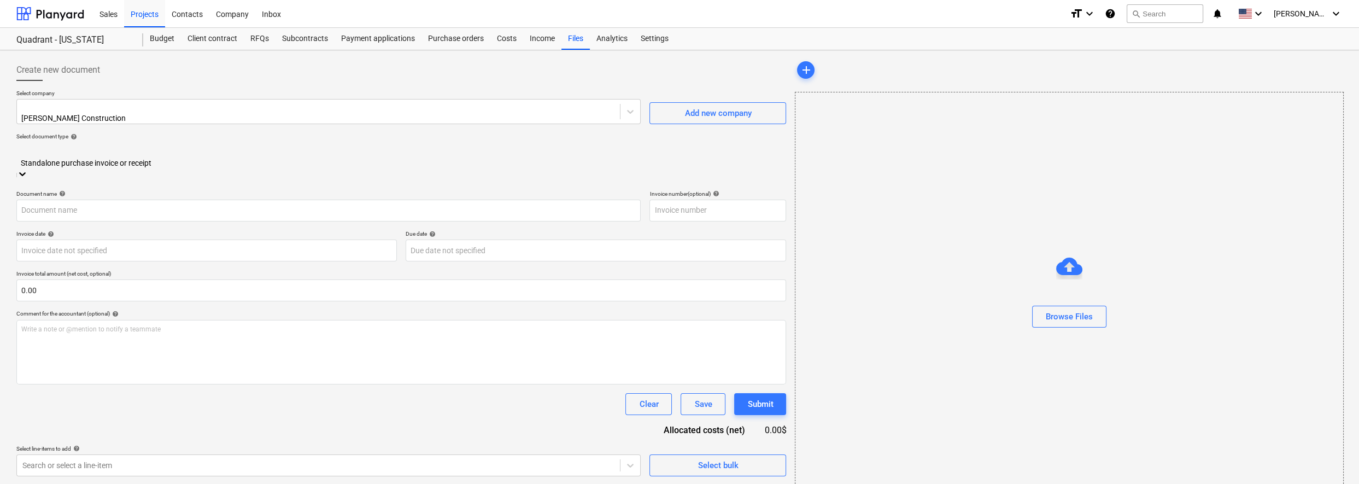
click at [229, 149] on div at bounding box center [401, 151] width 759 height 13
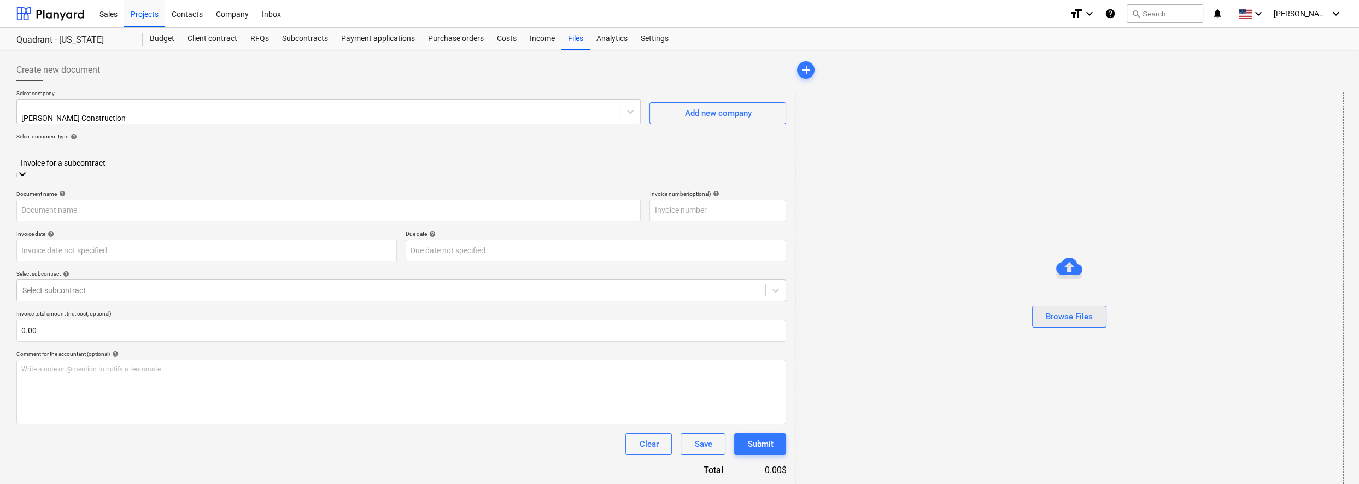
click at [1046, 314] on div "Browse Files" at bounding box center [1069, 317] width 47 height 14
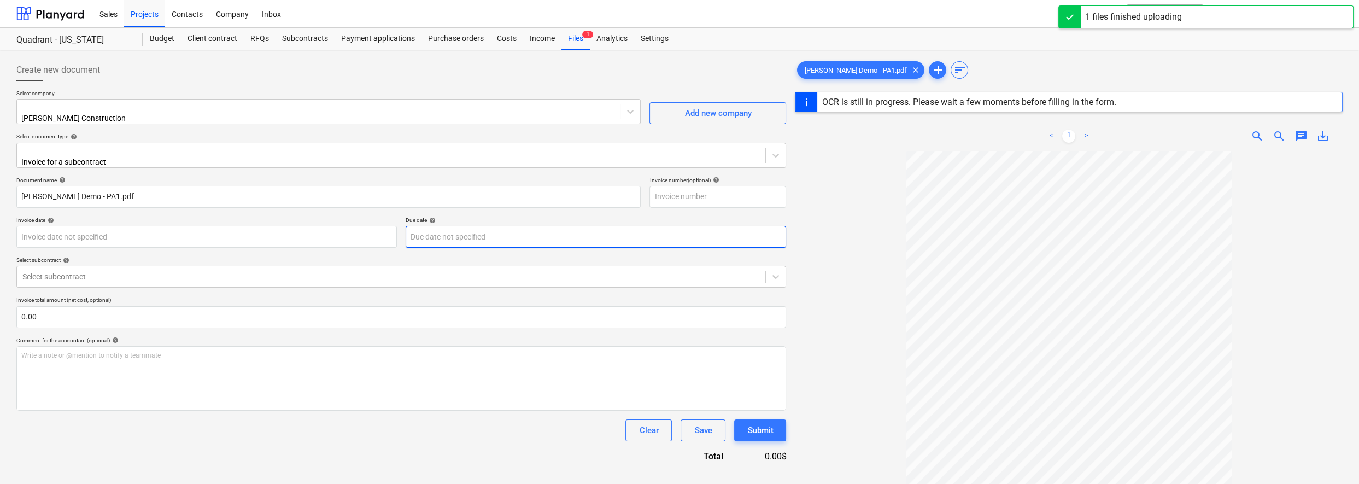
type input "3874"
type input "[DATE]"
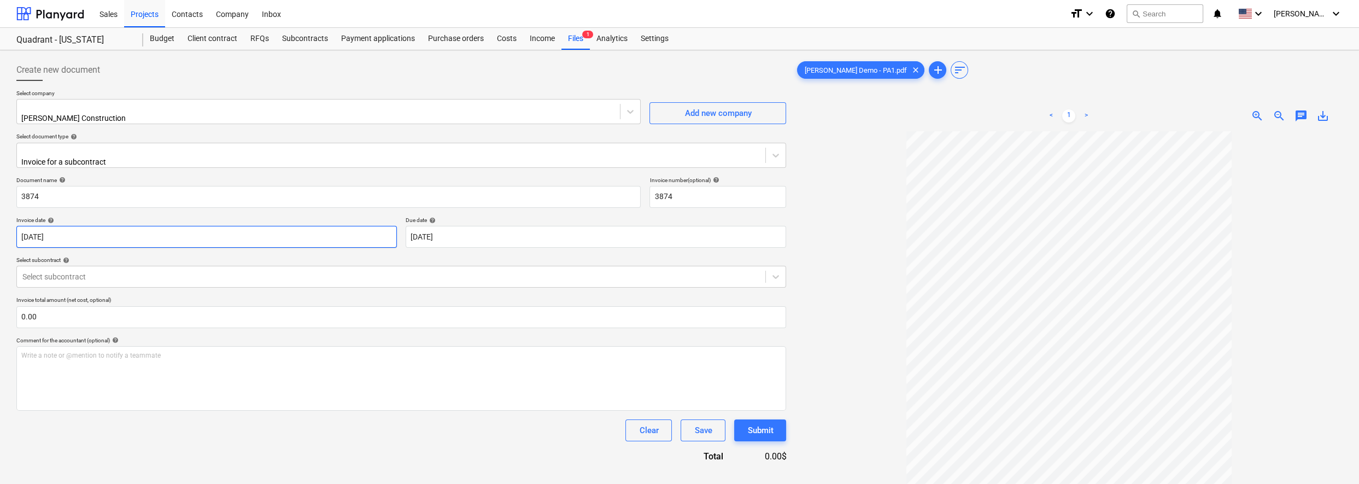
click at [235, 230] on body "Sales Projects Contacts Company Inbox format_size keyboard_arrow_down help sear…" at bounding box center [679, 242] width 1359 height 484
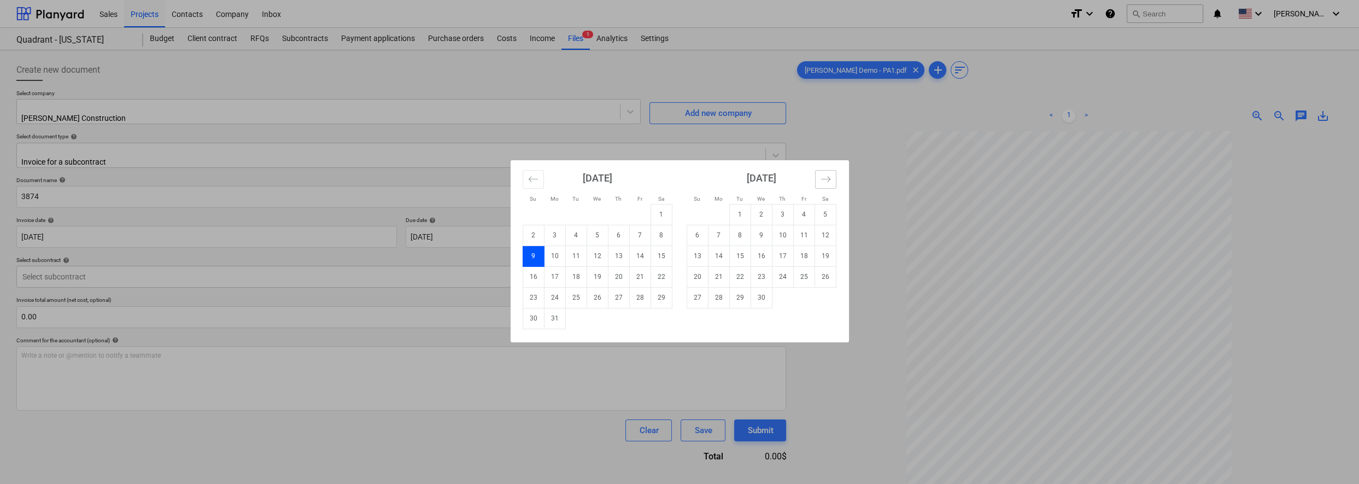
click at [824, 179] on icon "Move forward to switch to the next month." at bounding box center [825, 178] width 9 height 5
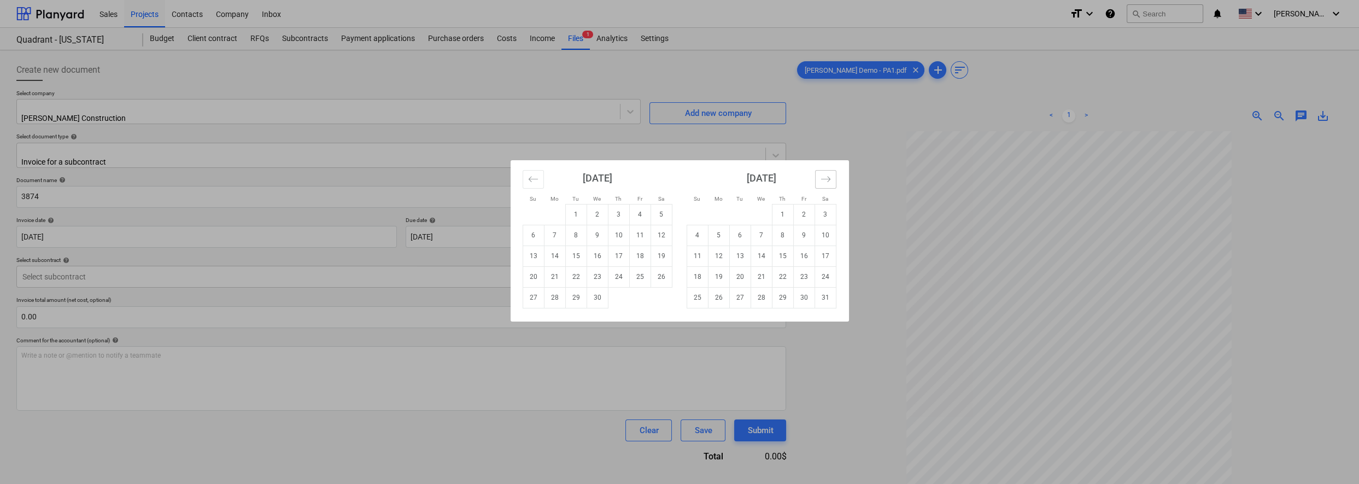
click at [824, 179] on icon "Move forward to switch to the next month." at bounding box center [825, 178] width 9 height 5
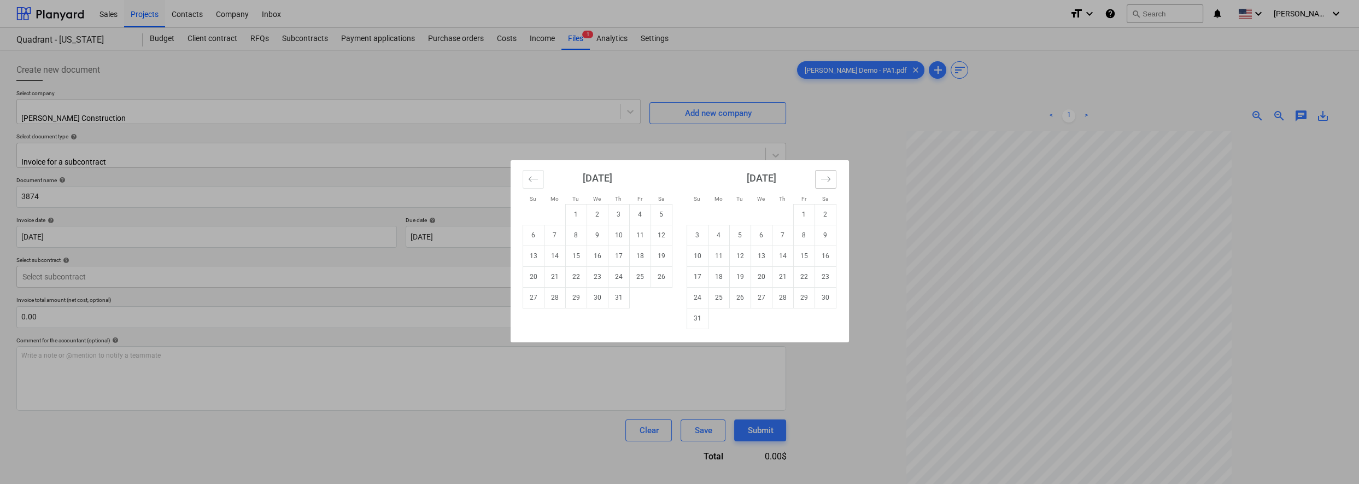
click at [824, 179] on icon "Move forward to switch to the next month." at bounding box center [825, 178] width 9 height 5
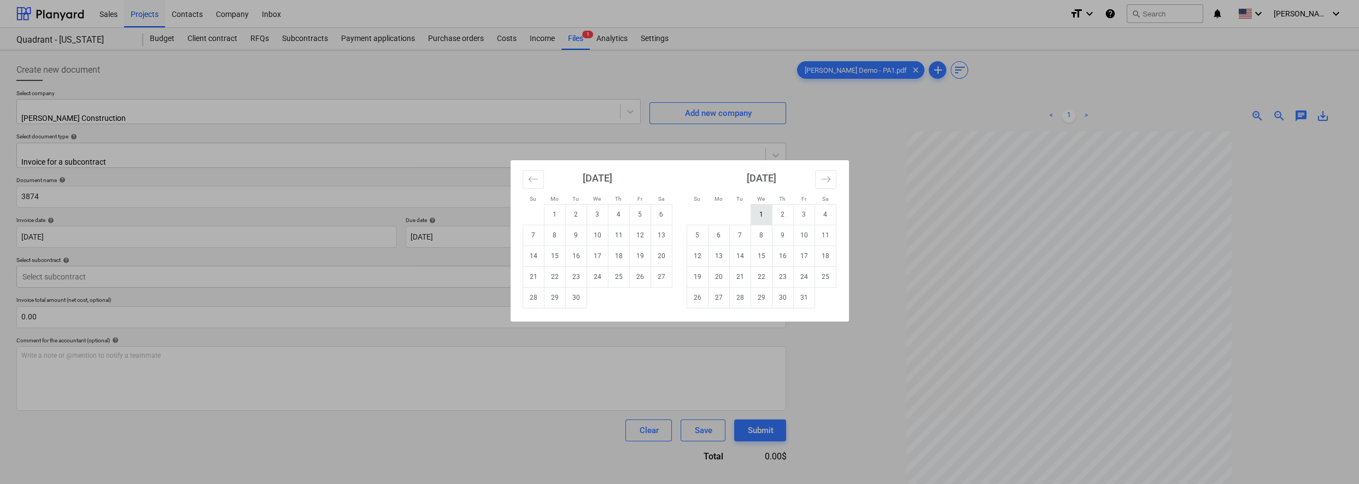
click at [761, 214] on td "1" at bounding box center [761, 214] width 21 height 21
type input "[DATE]"
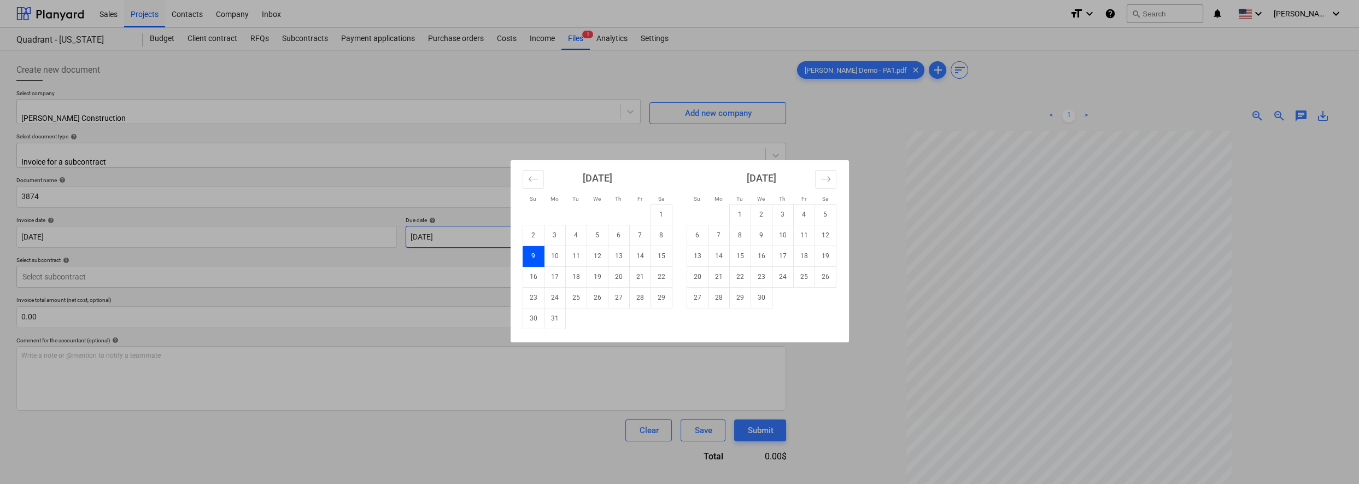
click at [607, 229] on body "Sales Projects Contacts Company Inbox format_size keyboard_arrow_down help sear…" at bounding box center [679, 242] width 1359 height 484
click at [827, 182] on icon "Move forward to switch to the next month." at bounding box center [826, 179] width 10 height 10
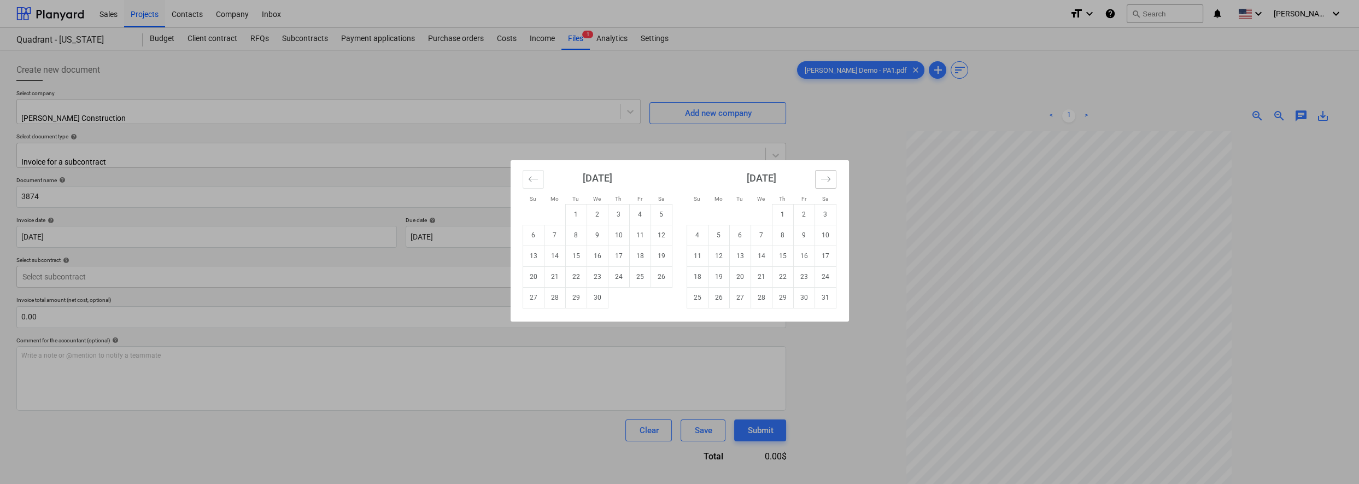
click at [827, 182] on icon "Move forward to switch to the next month." at bounding box center [826, 179] width 10 height 10
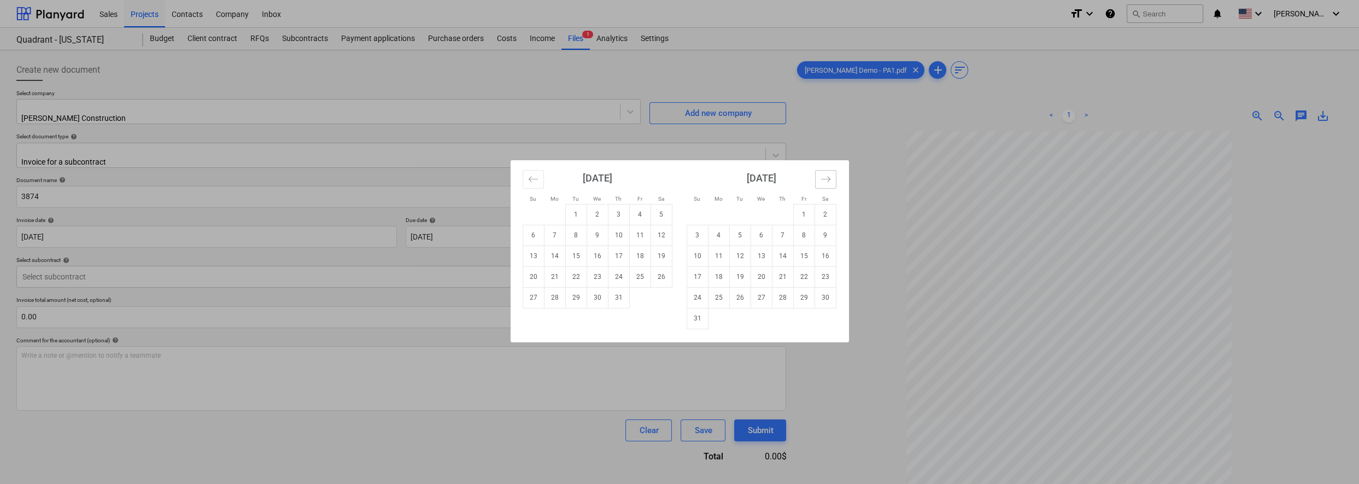
click at [827, 182] on icon "Move forward to switch to the next month." at bounding box center [826, 179] width 10 height 10
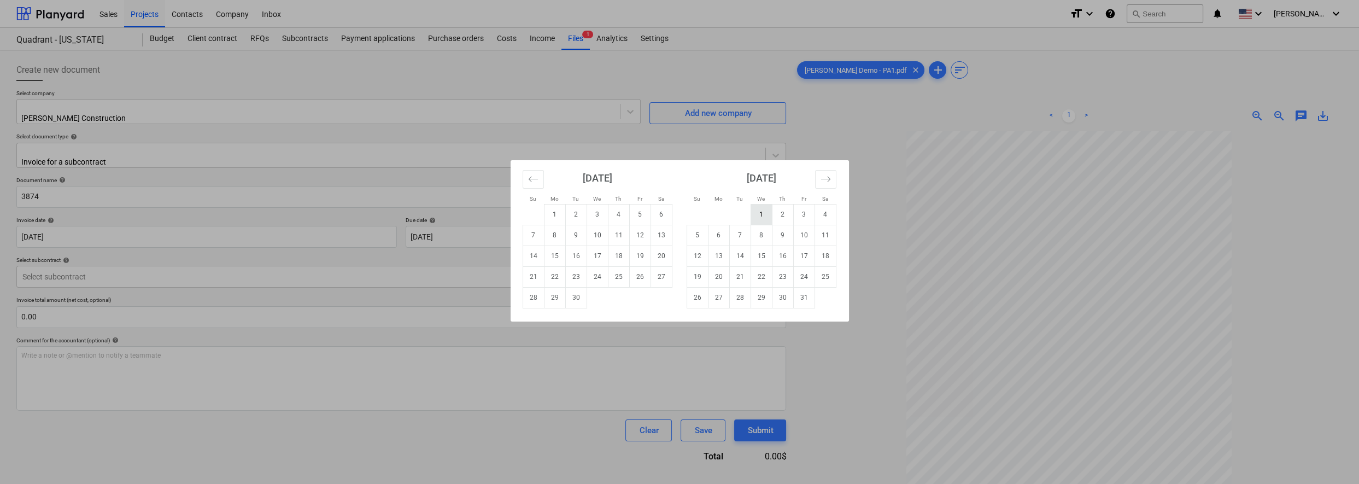
click at [763, 208] on td "1" at bounding box center [761, 214] width 21 height 21
type input "[DATE]"
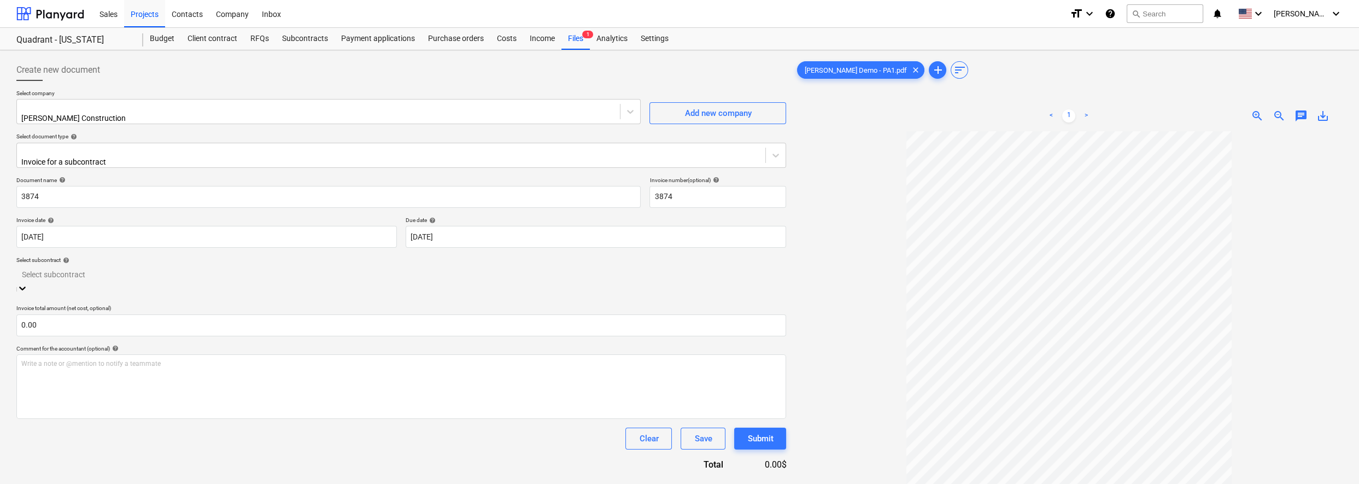
click at [130, 270] on div at bounding box center [401, 274] width 759 height 13
click at [237, 483] on div "[DATE]-SO-003 | [PERSON_NAME] Construction - Floor Demo and Paint" at bounding box center [679, 488] width 1359 height 9
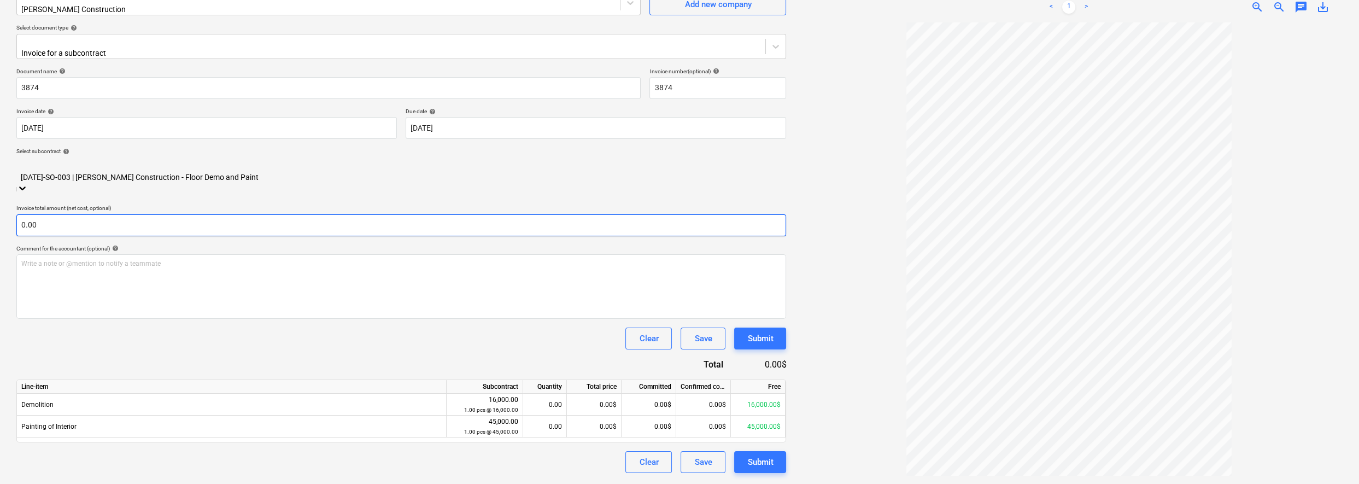
scroll to position [40, 0]
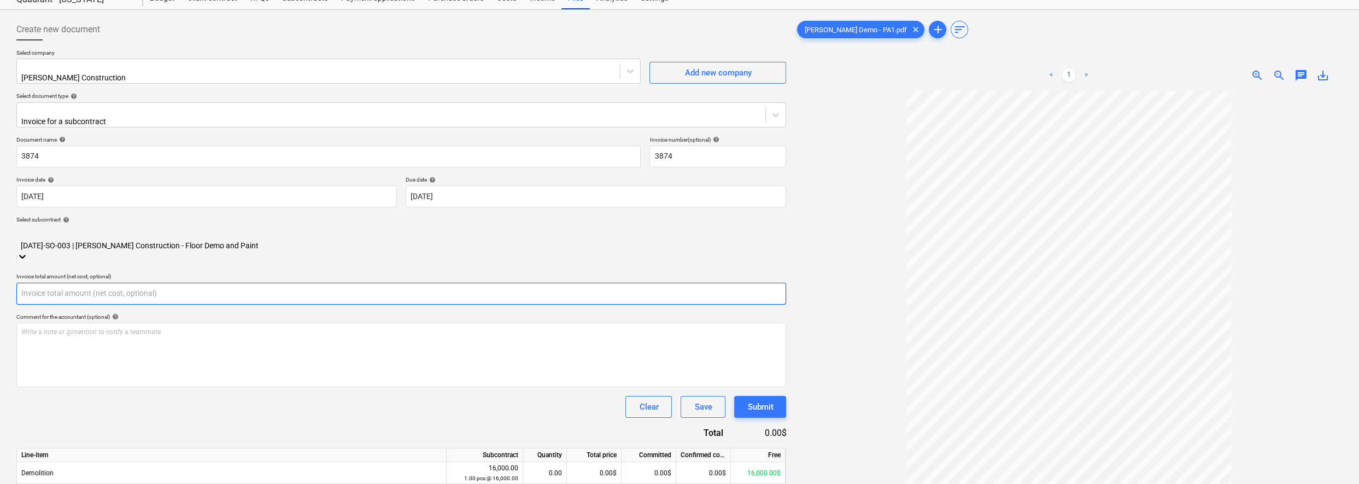
click at [113, 283] on input "text" at bounding box center [401, 294] width 770 height 22
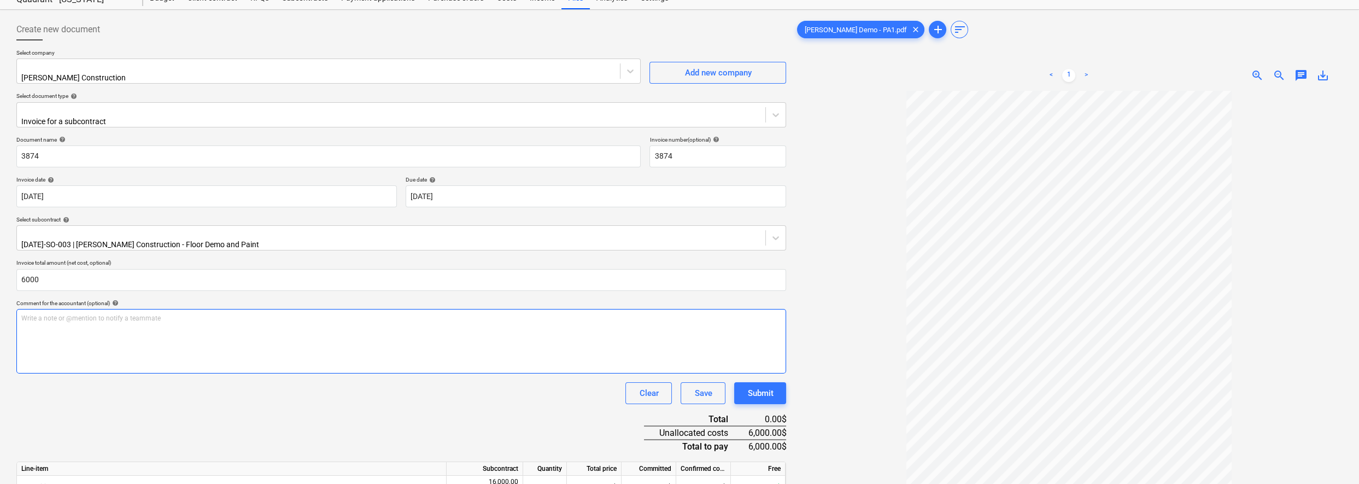
type input "6,000.00"
click at [174, 314] on p "Write a note or @mention to notify a teammate [PERSON_NAME]" at bounding box center [401, 318] width 760 height 9
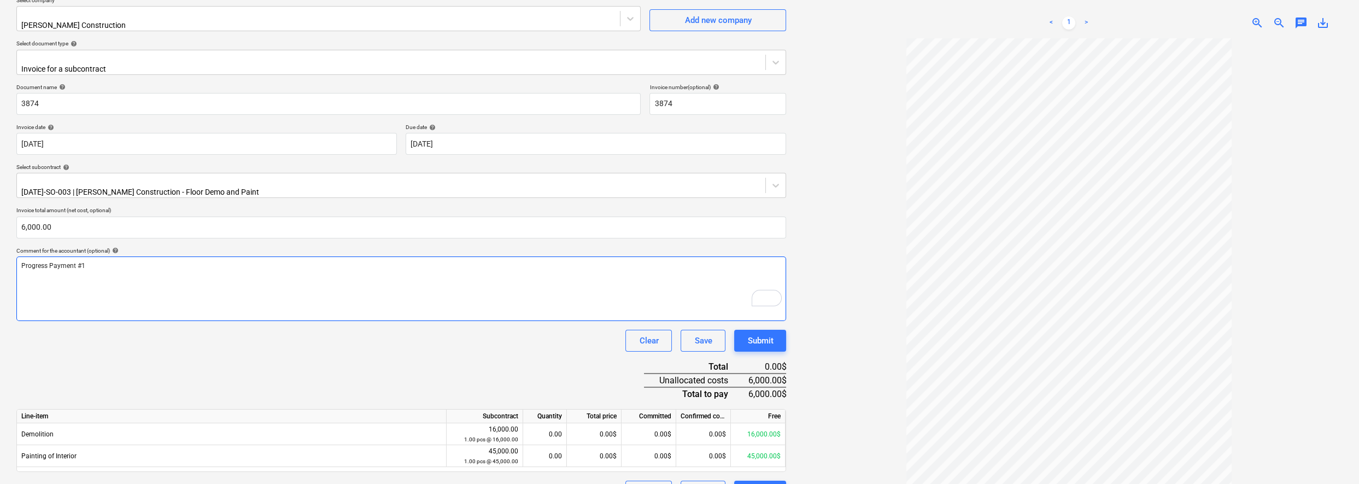
scroll to position [109, 0]
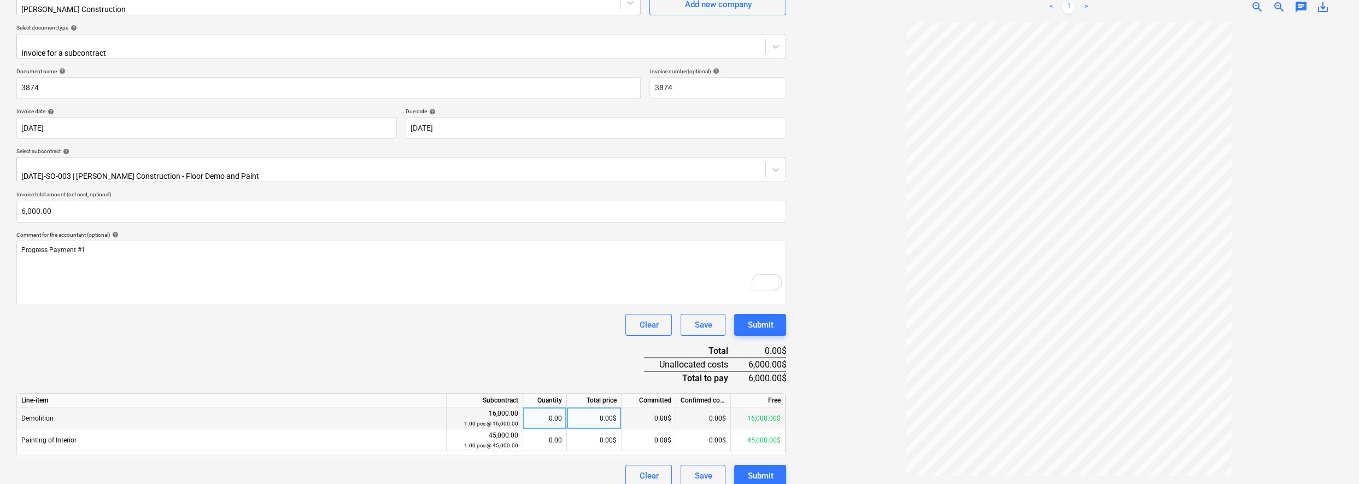
click at [604, 407] on div "0.00$" at bounding box center [594, 418] width 55 height 22
type input "6000"
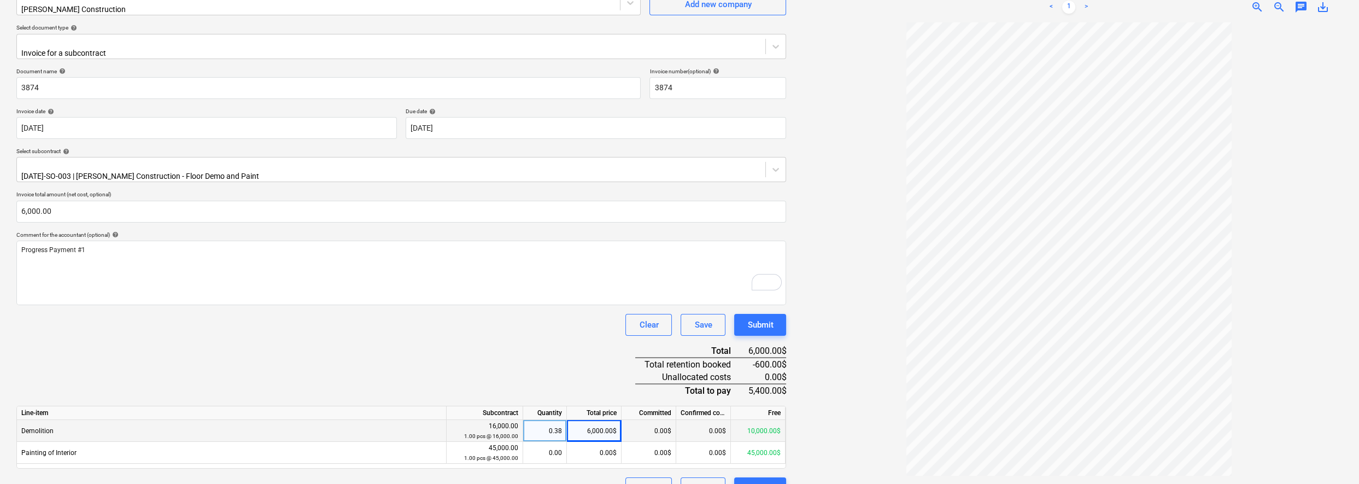
click at [564, 314] on div "Clear Save Submit" at bounding box center [401, 325] width 770 height 22
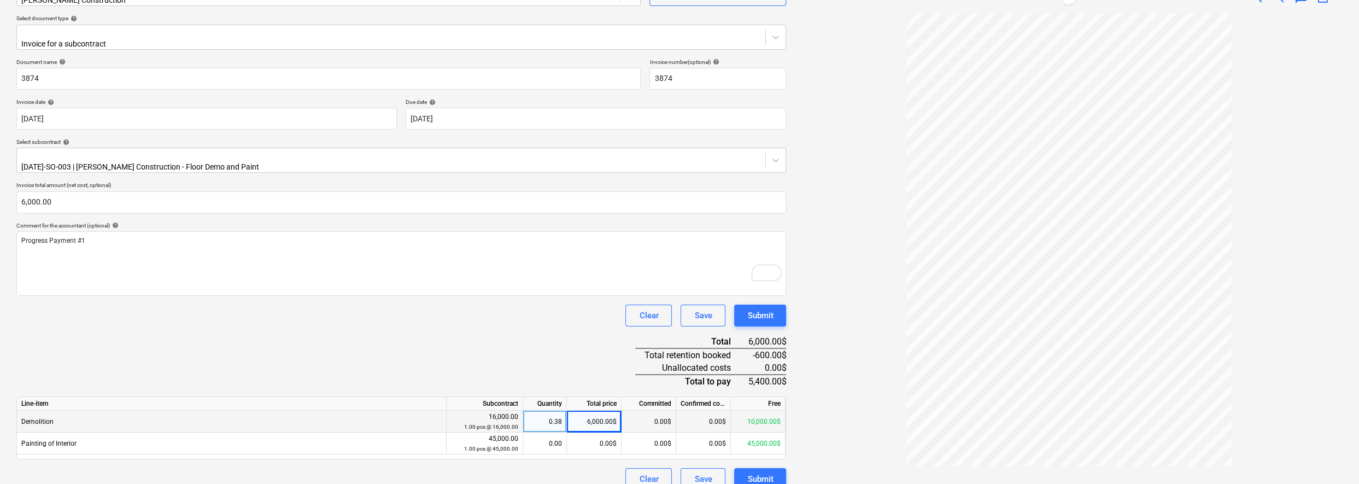
scroll to position [120, 0]
click at [817, 399] on div at bounding box center [1068, 248] width 547 height 453
click at [656, 408] on div "0.00$" at bounding box center [649, 419] width 55 height 22
click at [659, 408] on div "0.00$" at bounding box center [649, 419] width 55 height 22
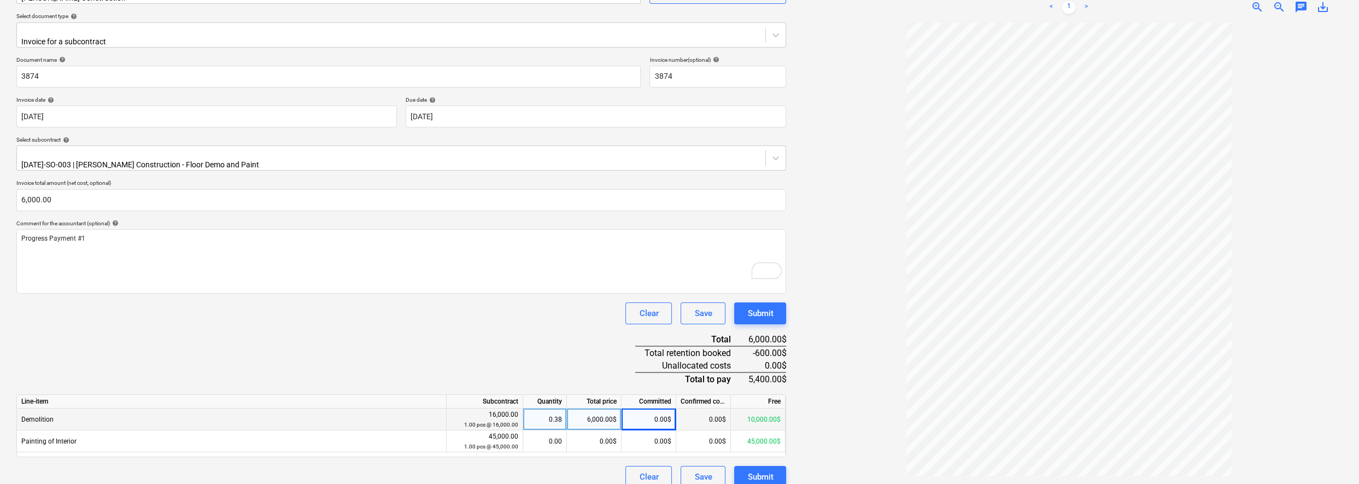
click at [705, 408] on div "0.00$" at bounding box center [703, 419] width 55 height 22
click at [647, 408] on div "0.00$" at bounding box center [649, 419] width 55 height 22
click at [600, 408] on div "6,000.00$" at bounding box center [594, 419] width 55 height 22
click at [571, 348] on div "Document name help 3874 Invoice number (optional) help 3874 Invoice date help […" at bounding box center [401, 271] width 770 height 431
click at [405, 321] on div "Document name help 3874 Invoice number (optional) help 3874 Invoice date help […" at bounding box center [401, 271] width 770 height 431
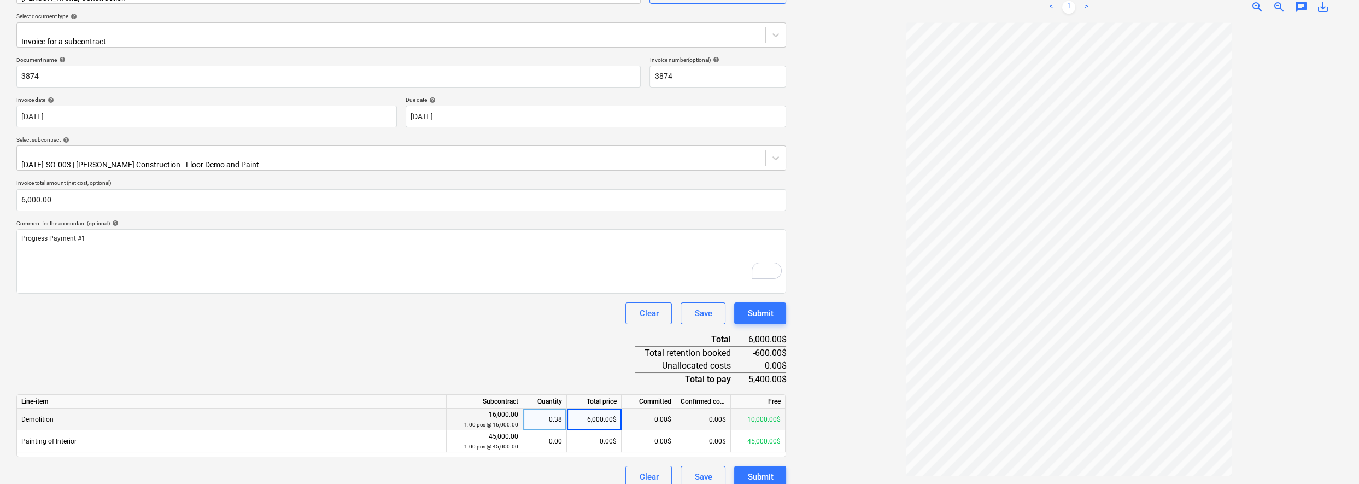
click at [831, 402] on div at bounding box center [1068, 248] width 547 height 453
click at [776, 469] on button "Submit" at bounding box center [760, 477] width 52 height 22
